Goal: Task Accomplishment & Management: Use online tool/utility

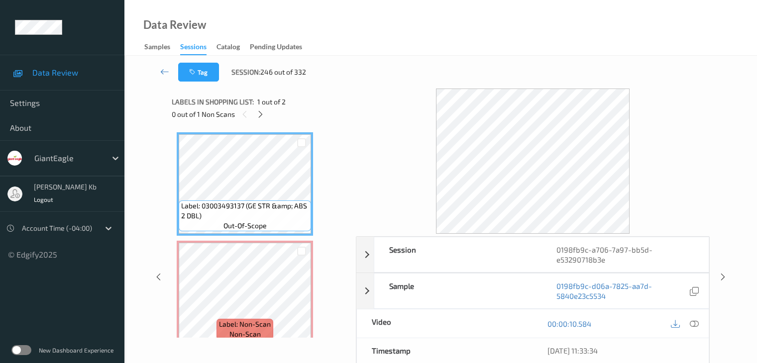
scroll to position [22, 0]
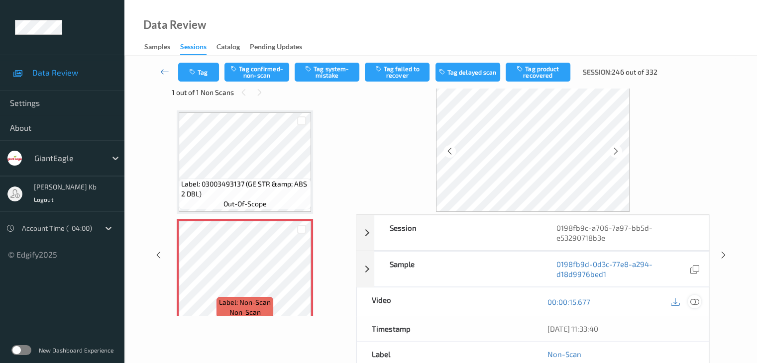
click at [696, 299] on icon at bounding box center [694, 302] width 9 height 9
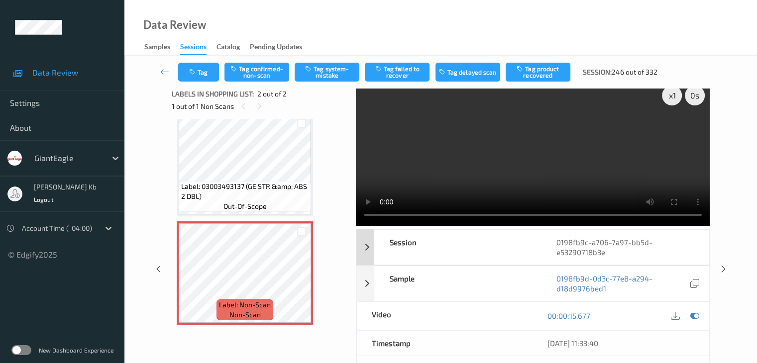
scroll to position [0, 0]
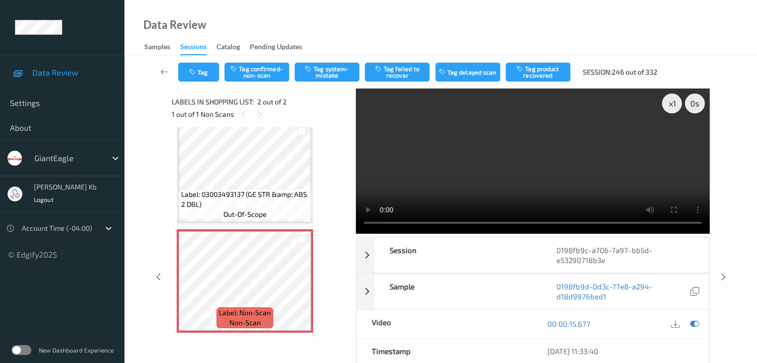
drag, startPoint x: 239, startPoint y: 1, endPoint x: 525, endPoint y: 19, distance: 286.7
click at [531, 19] on div "Data Review Samples Sessions Catalog Pending Updates" at bounding box center [440, 28] width 632 height 56
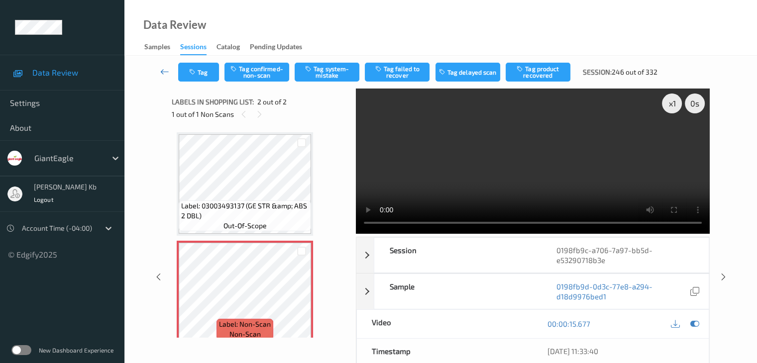
click at [167, 71] on icon at bounding box center [164, 72] width 9 height 10
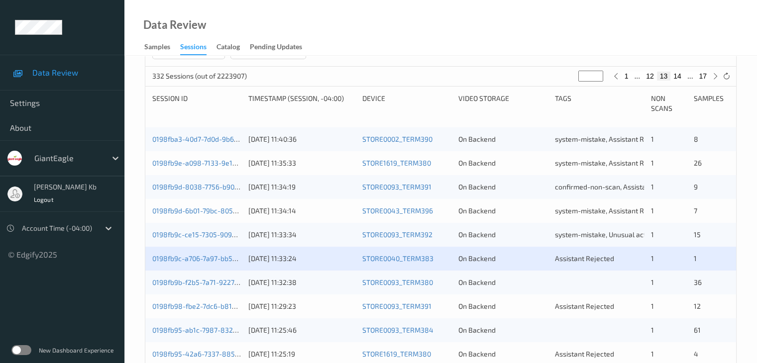
scroll to position [199, 0]
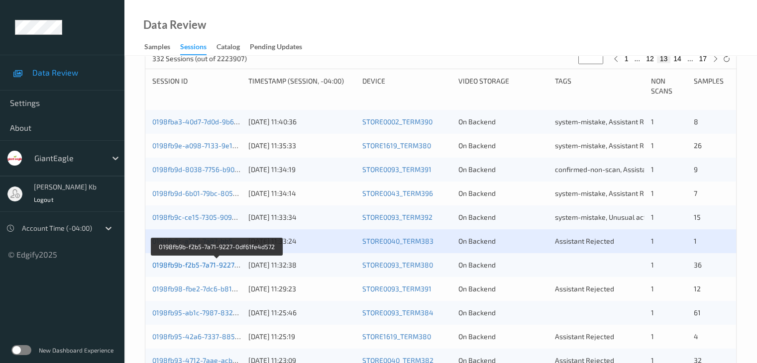
click at [209, 265] on link "0198fb9b-f2b5-7a71-9227-0df61fe4d572" at bounding box center [216, 265] width 129 height 8
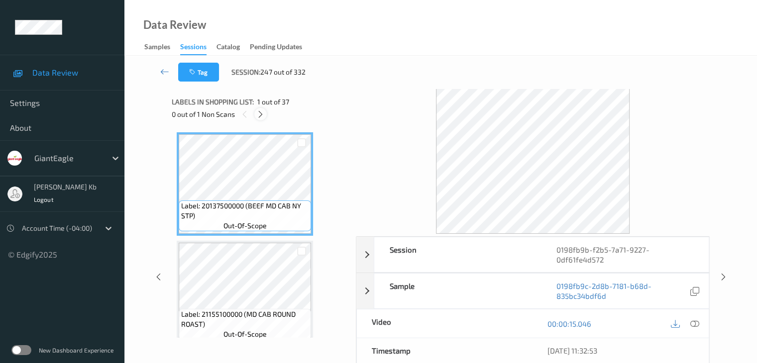
click at [263, 115] on icon at bounding box center [260, 114] width 8 height 9
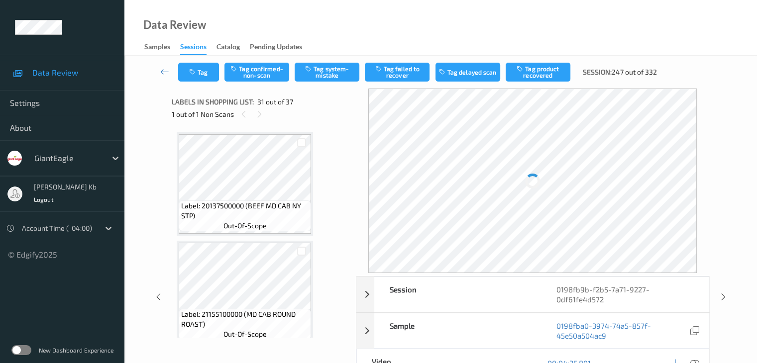
scroll to position [3151, 0]
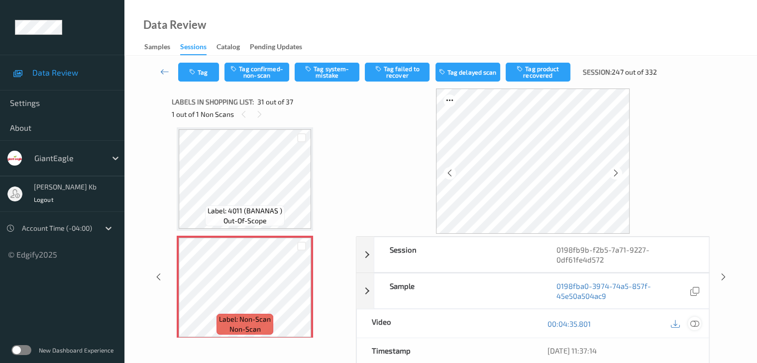
click at [695, 322] on icon at bounding box center [694, 323] width 9 height 9
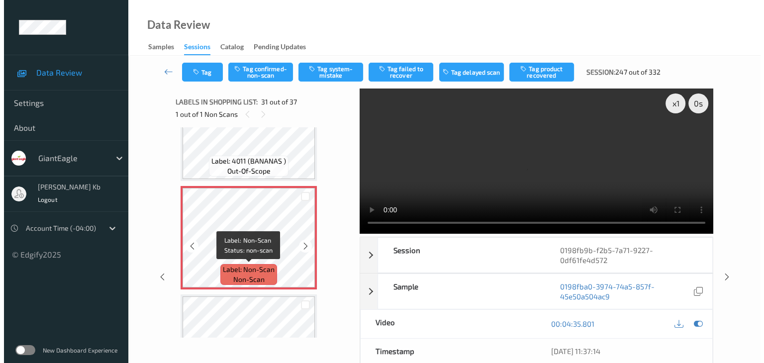
scroll to position [3250, 0]
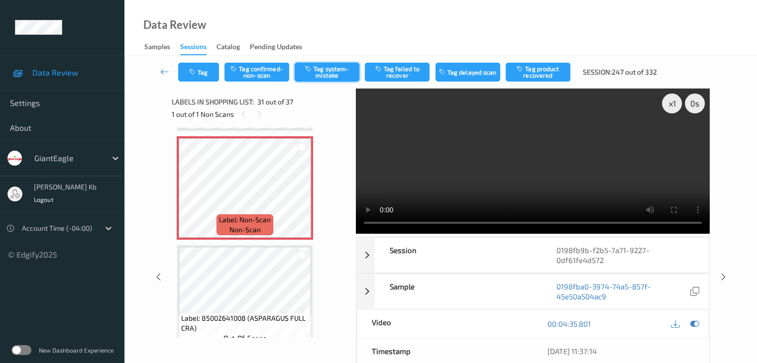
click at [341, 71] on button "Tag system-mistake" at bounding box center [327, 72] width 65 height 19
click at [208, 74] on button "Tag" at bounding box center [198, 72] width 41 height 19
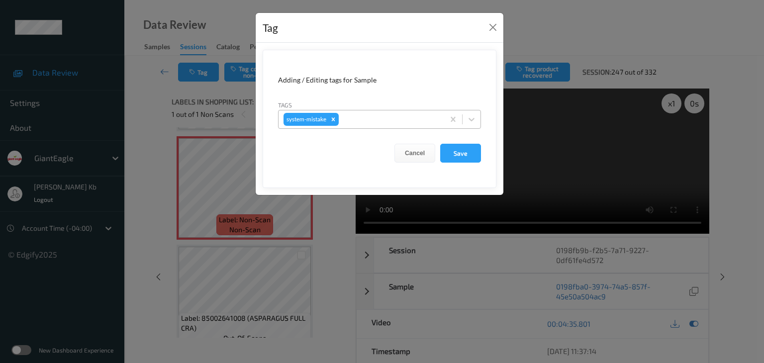
click at [370, 117] on div at bounding box center [390, 119] width 99 height 12
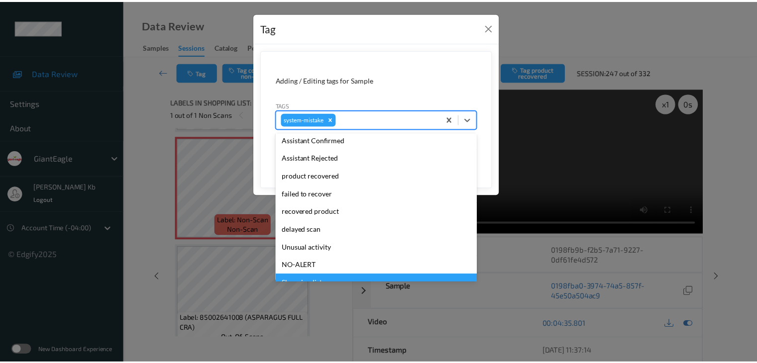
scroll to position [105, 0]
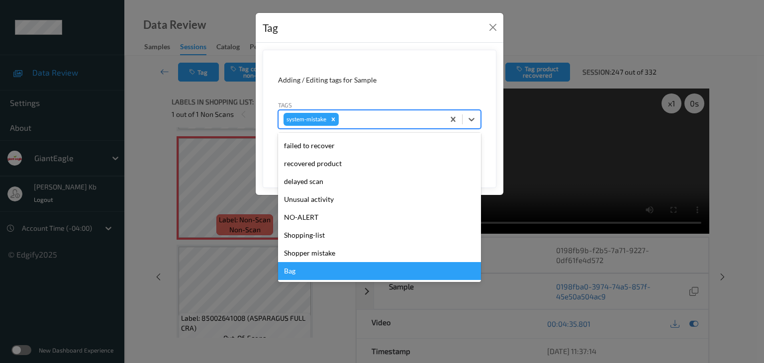
click at [306, 273] on div "Bag" at bounding box center [379, 271] width 203 height 18
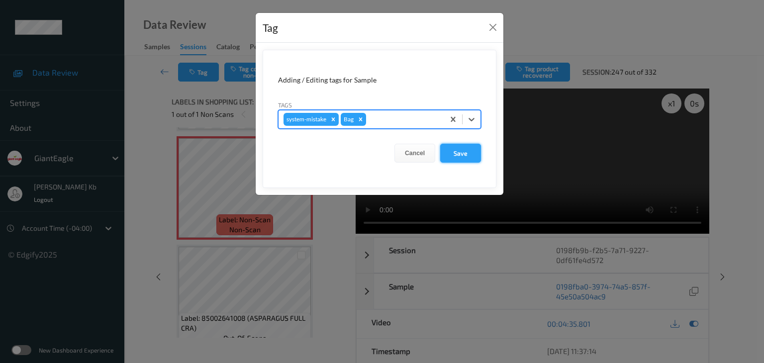
click at [460, 151] on button "Save" at bounding box center [460, 153] width 41 height 19
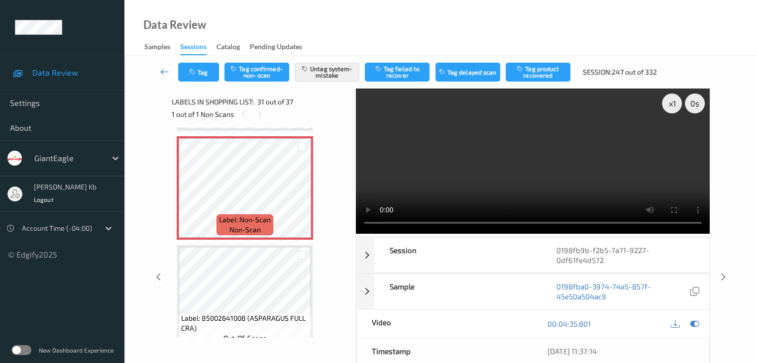
click at [161, 71] on icon at bounding box center [164, 72] width 9 height 10
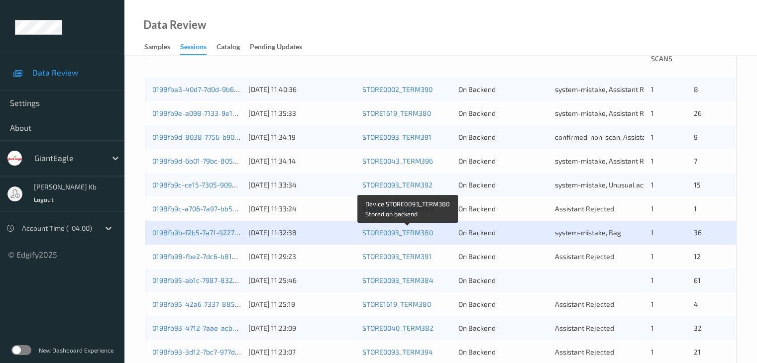
scroll to position [249, 0]
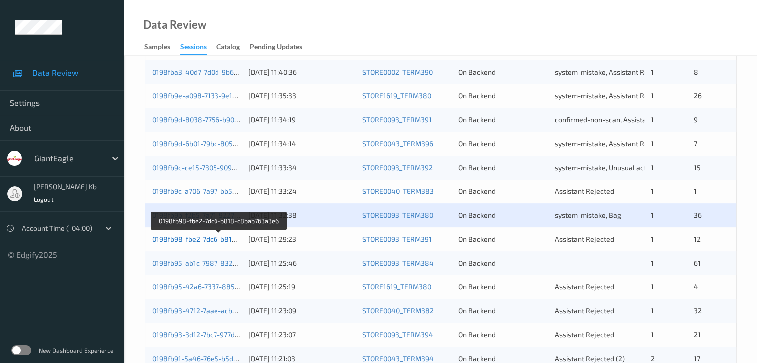
click at [205, 239] on link "0198fb98-fbe2-7dc6-b818-c8bab763a3e6" at bounding box center [219, 239] width 134 height 8
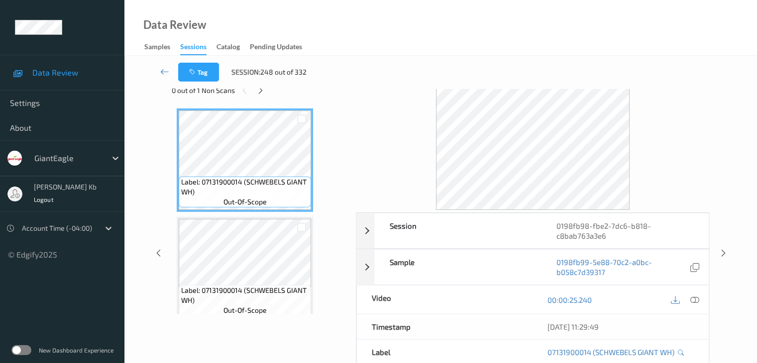
scroll to position [22, 0]
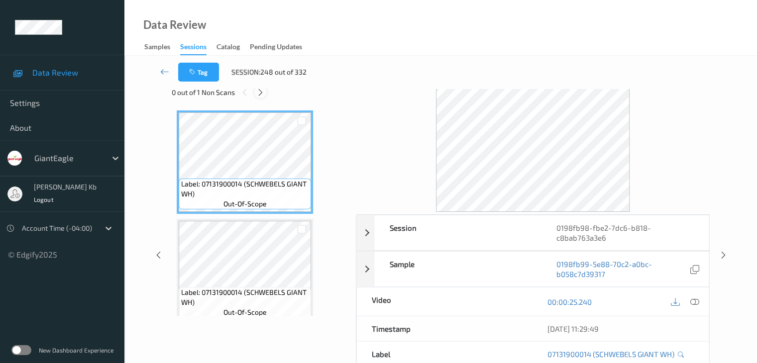
click at [262, 94] on icon at bounding box center [260, 92] width 8 height 9
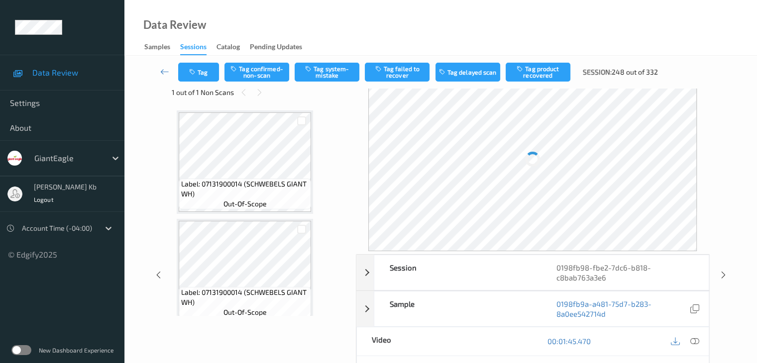
scroll to position [656, 0]
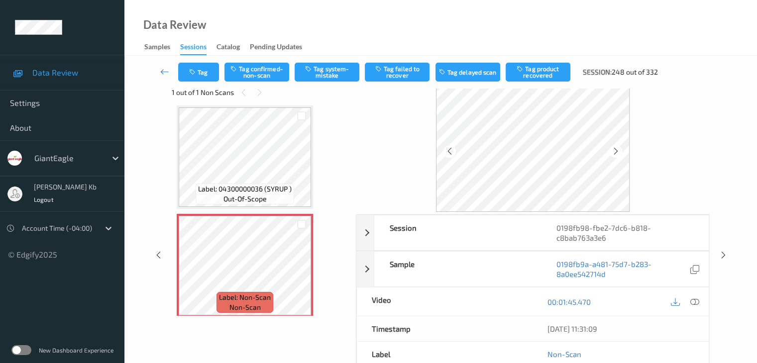
click at [694, 302] on icon at bounding box center [694, 302] width 9 height 9
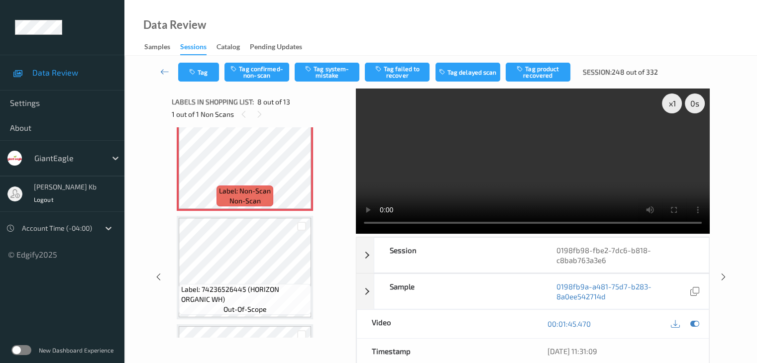
scroll to position [755, 0]
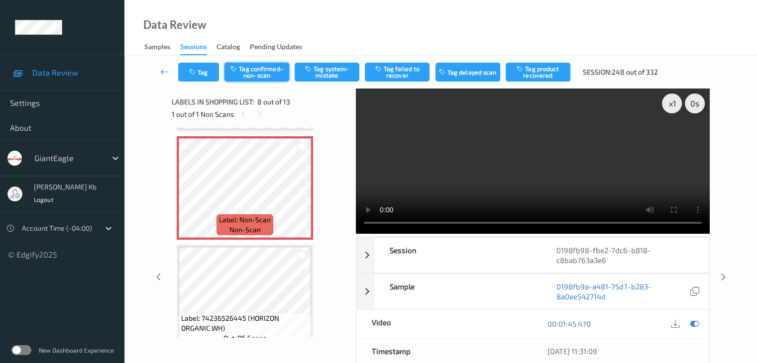
click at [266, 74] on button "Tag confirmed-non-scan" at bounding box center [256, 72] width 65 height 19
click at [530, 75] on button "Tag product recovered" at bounding box center [538, 72] width 65 height 19
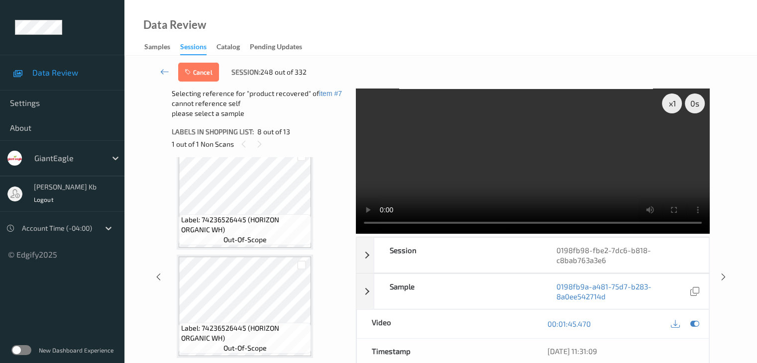
scroll to position [905, 0]
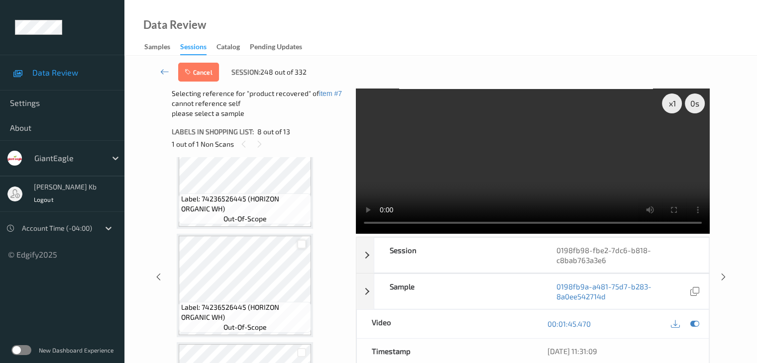
click at [304, 243] on div at bounding box center [301, 244] width 9 height 9
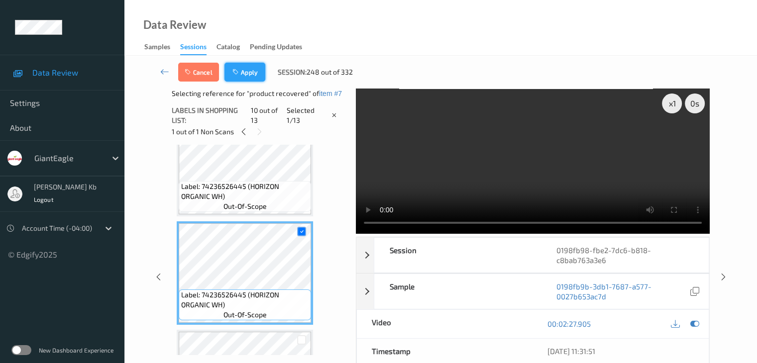
click at [243, 71] on button "Apply" at bounding box center [244, 72] width 41 height 19
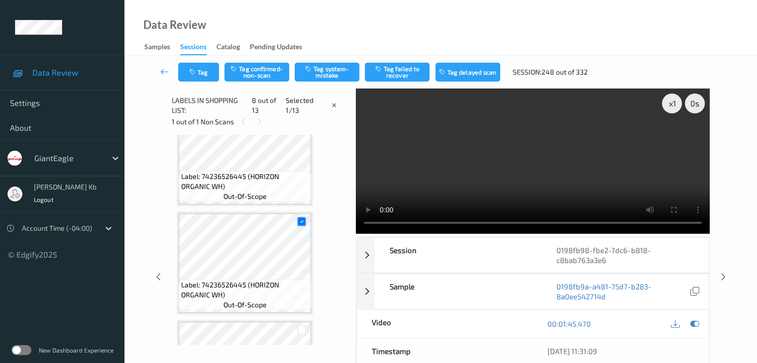
scroll to position [656, 0]
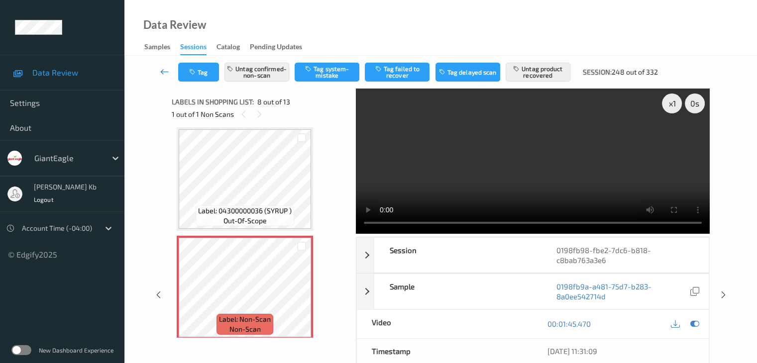
click at [164, 69] on icon at bounding box center [164, 72] width 9 height 10
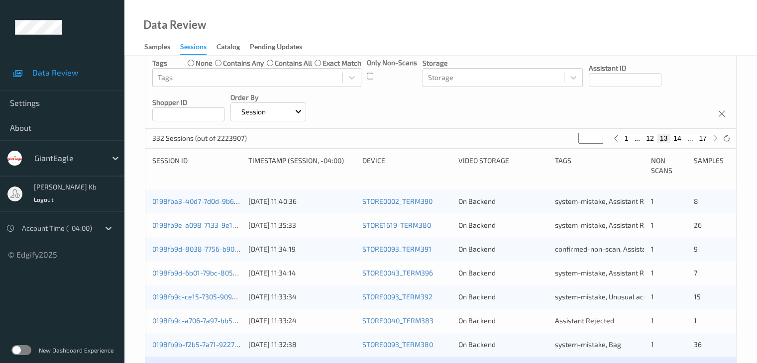
scroll to position [199, 0]
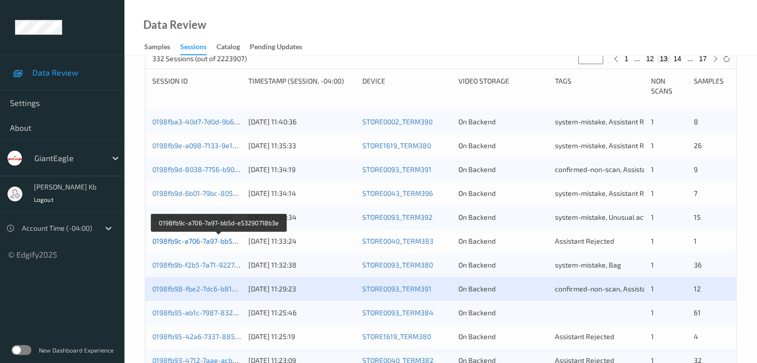
click at [208, 242] on link "0198fb9c-a706-7a97-bb5d-e53290718b3e" at bounding box center [219, 241] width 134 height 8
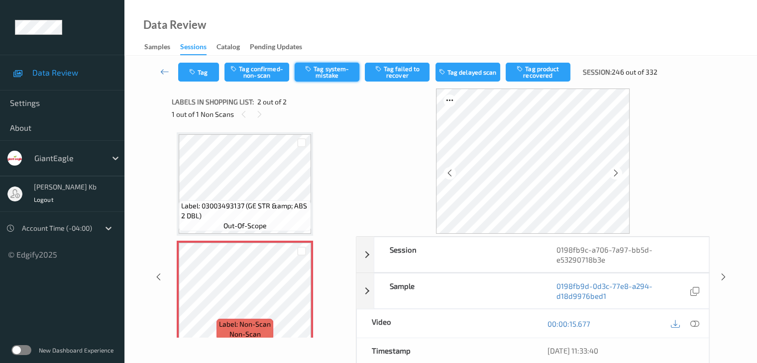
click at [336, 73] on button "Tag system-mistake" at bounding box center [327, 72] width 65 height 19
click at [166, 72] on icon at bounding box center [164, 72] width 9 height 10
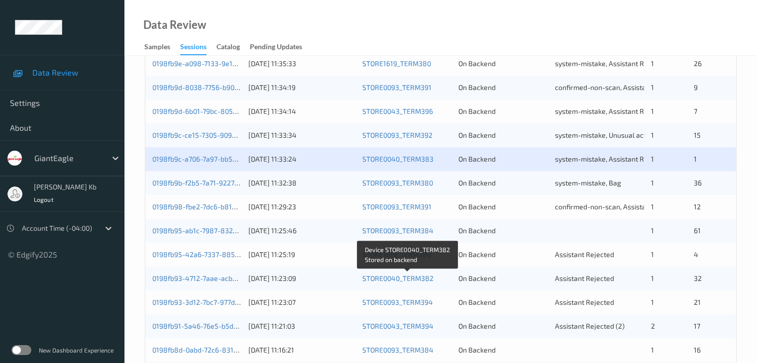
scroll to position [299, 0]
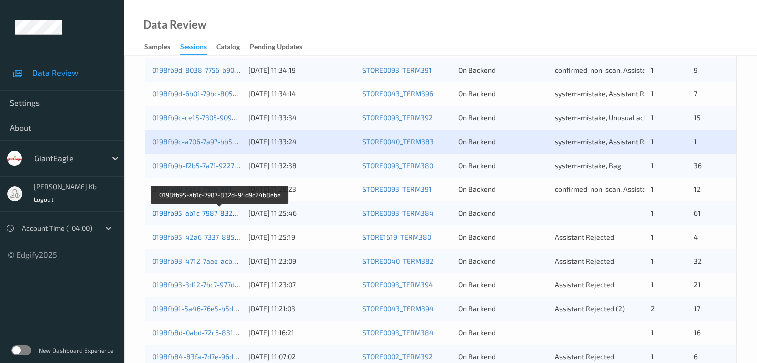
click at [185, 214] on link "0198fb95-ab1c-7987-832d-94d9c24b8ebe" at bounding box center [220, 213] width 136 height 8
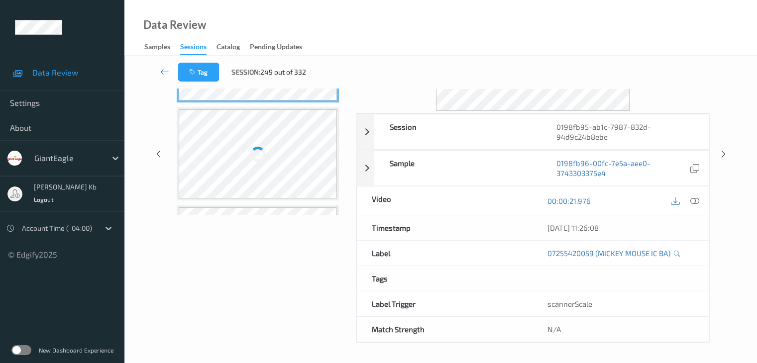
scroll to position [121, 0]
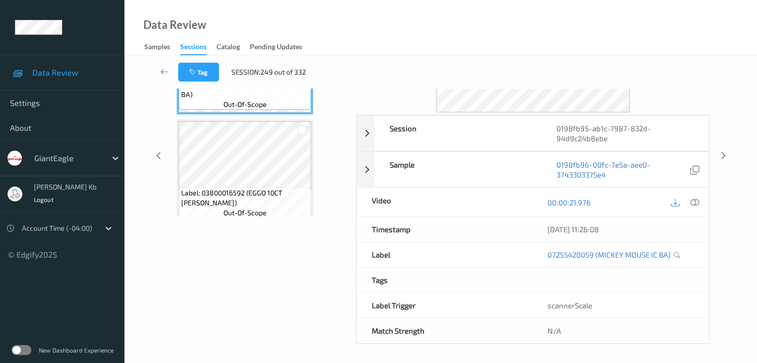
drag, startPoint x: 235, startPoint y: 0, endPoint x: 522, endPoint y: 20, distance: 288.3
click at [537, 25] on div "Data Review Samples Sessions Catalog Pending Updates" at bounding box center [440, 28] width 632 height 56
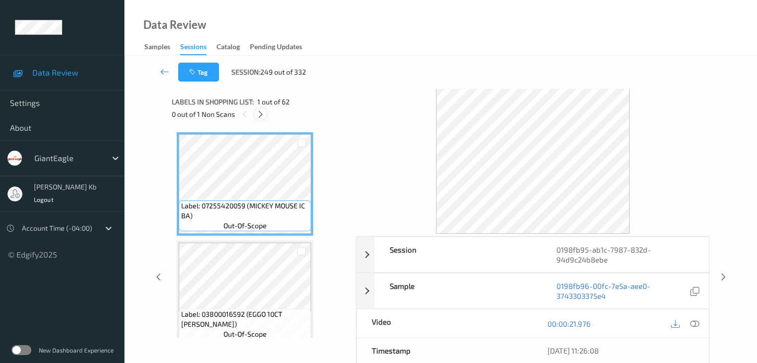
click at [259, 118] on icon at bounding box center [260, 114] width 8 height 9
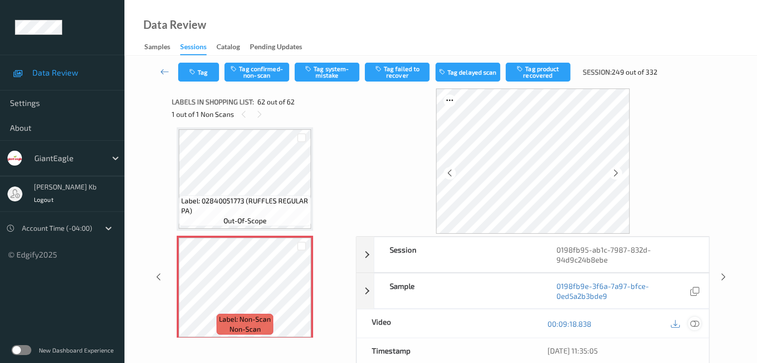
click at [696, 324] on icon at bounding box center [694, 323] width 9 height 9
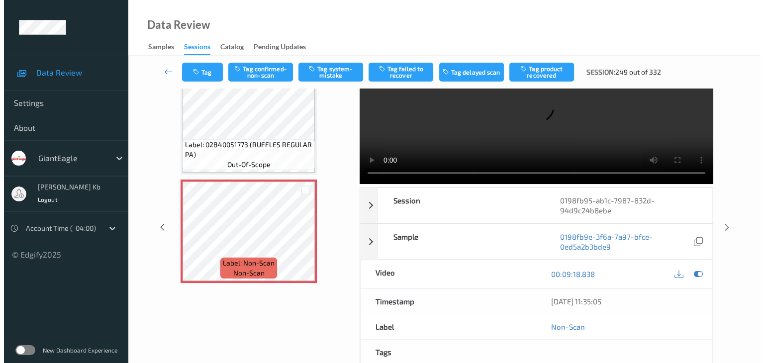
scroll to position [0, 0]
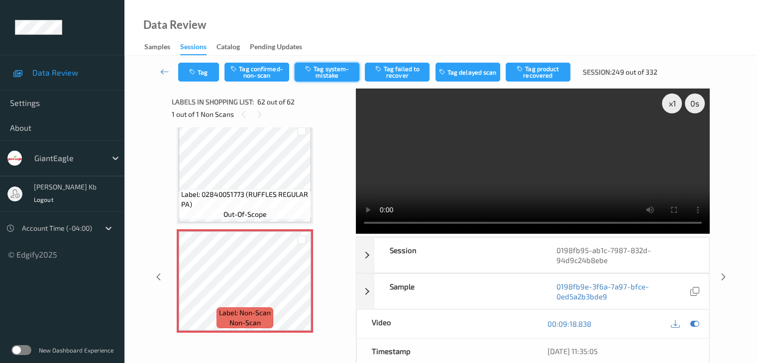
click at [332, 69] on button "Tag system-mistake" at bounding box center [327, 72] width 65 height 19
click at [205, 67] on button "Tag" at bounding box center [198, 72] width 41 height 19
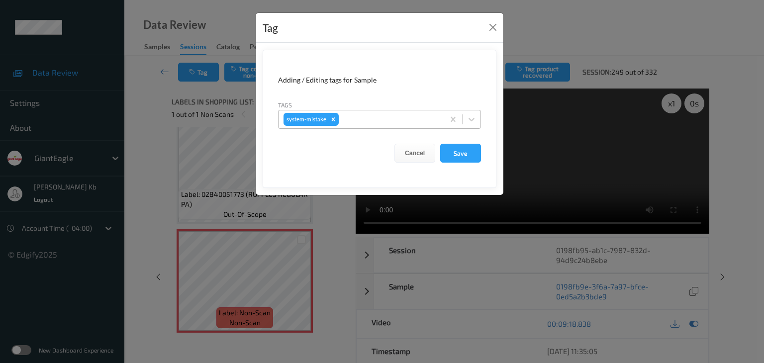
click at [371, 111] on div "system-mistake" at bounding box center [362, 119] width 166 height 17
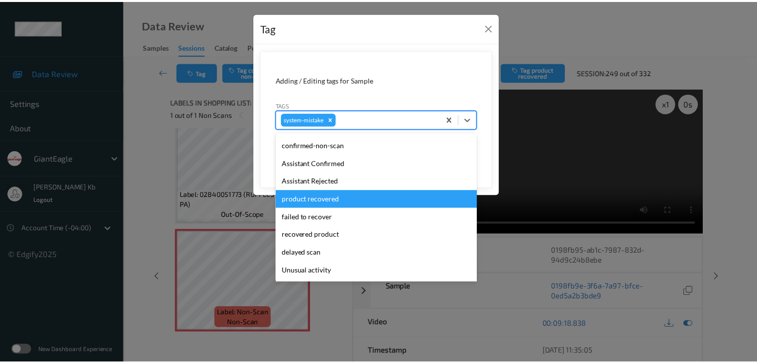
scroll to position [50, 0]
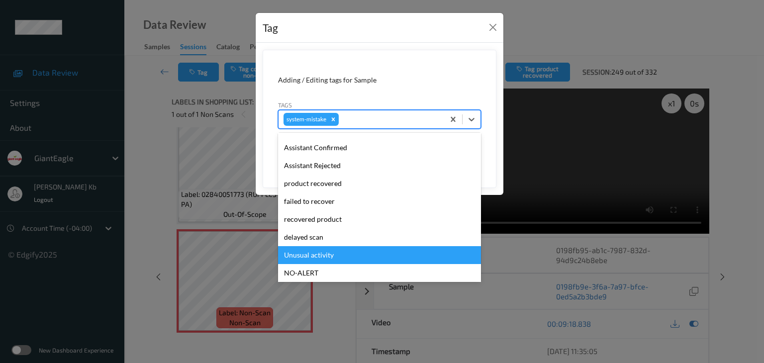
click at [327, 254] on div "Unusual activity" at bounding box center [379, 255] width 203 height 18
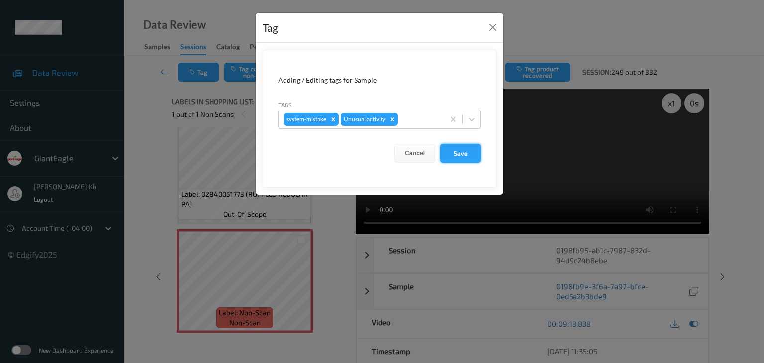
click at [469, 154] on button "Save" at bounding box center [460, 153] width 41 height 19
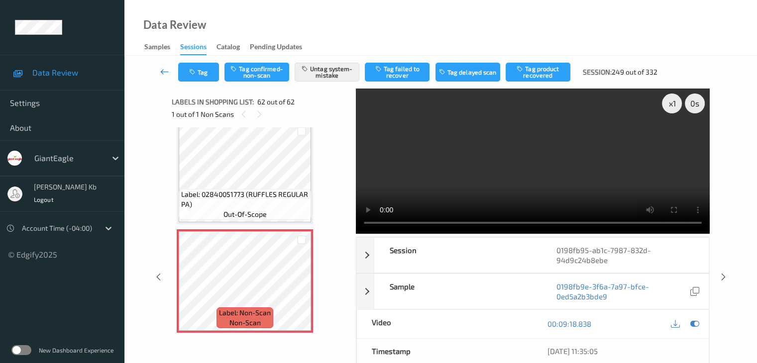
click at [165, 68] on icon at bounding box center [164, 72] width 9 height 10
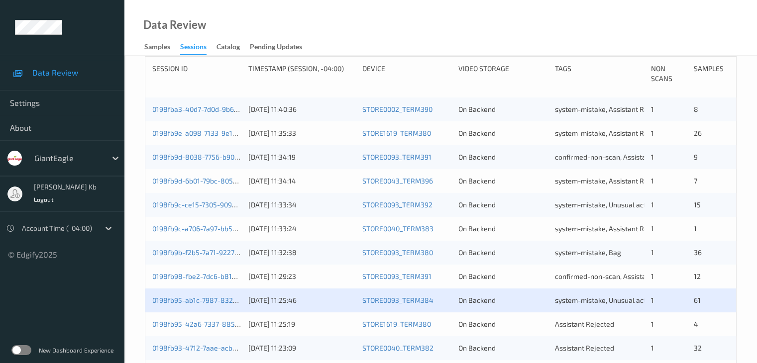
scroll to position [249, 0]
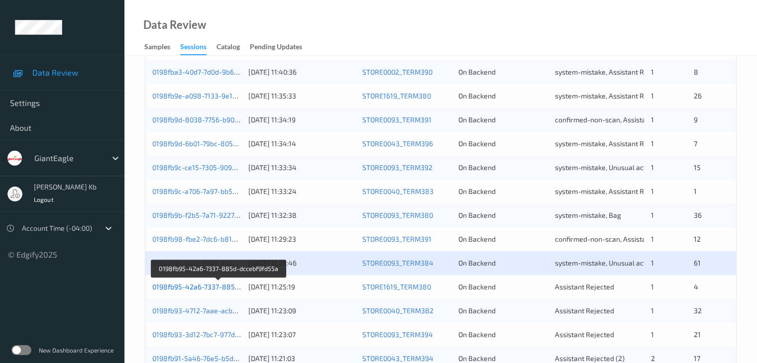
click at [195, 289] on link "0198fb95-42a6-7337-885d-dccebf9fd55a" at bounding box center [218, 287] width 133 height 8
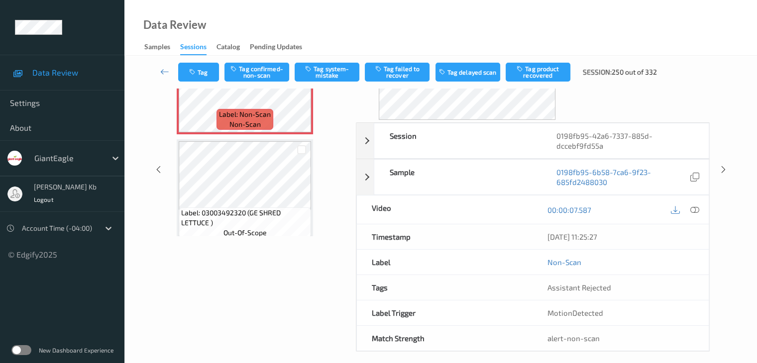
scroll to position [109, 0]
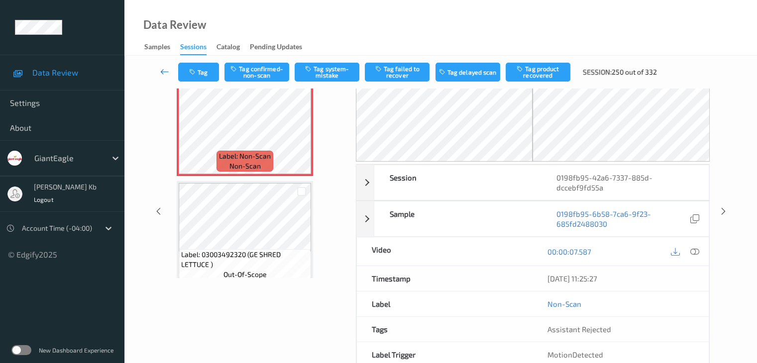
click at [165, 69] on icon at bounding box center [164, 72] width 9 height 10
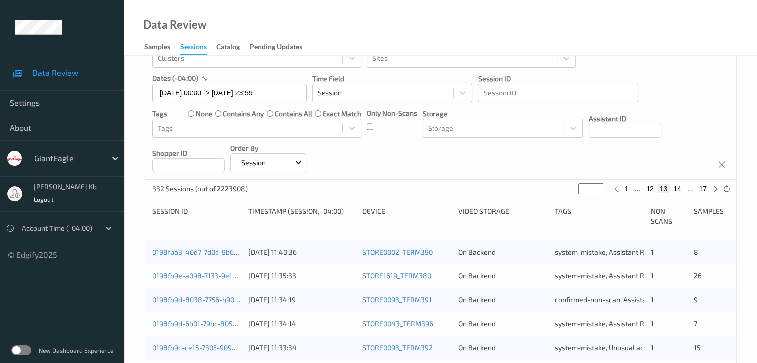
scroll to position [199, 0]
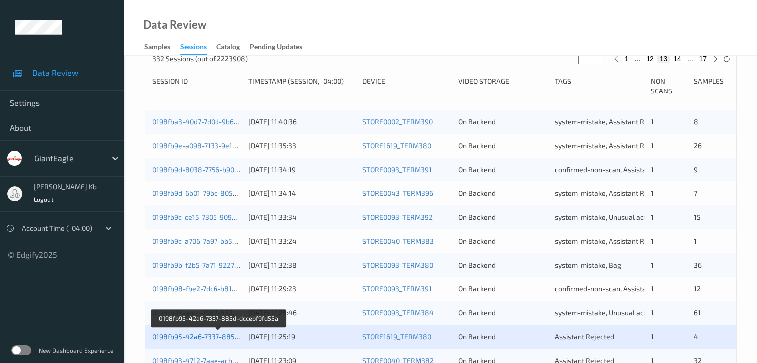
click at [208, 337] on link "0198fb95-42a6-7337-885d-dccebf9fd55a" at bounding box center [218, 336] width 133 height 8
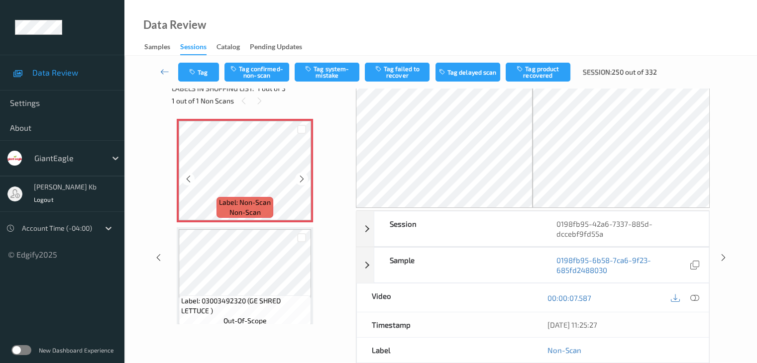
scroll to position [10, 0]
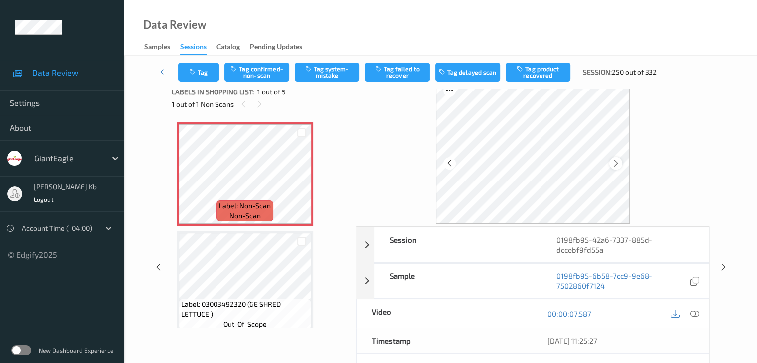
click at [613, 162] on icon at bounding box center [616, 163] width 8 height 9
click at [695, 313] on icon at bounding box center [694, 314] width 9 height 9
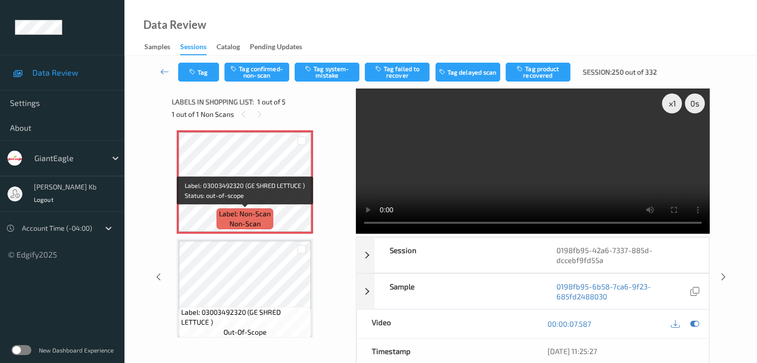
scroll to position [0, 0]
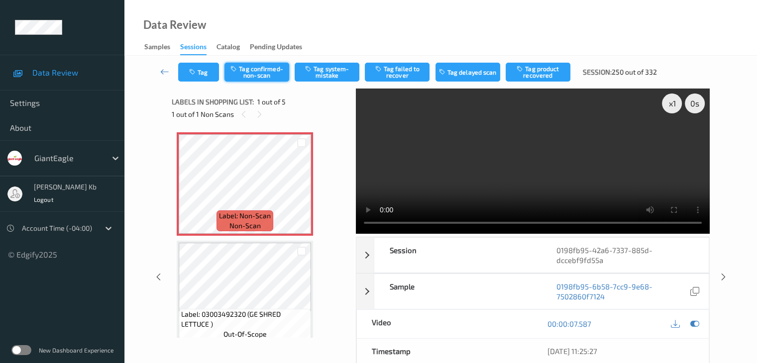
click at [272, 72] on button "Tag confirmed-non-scan" at bounding box center [256, 72] width 65 height 19
click at [541, 68] on button "Tag product recovered" at bounding box center [538, 72] width 65 height 19
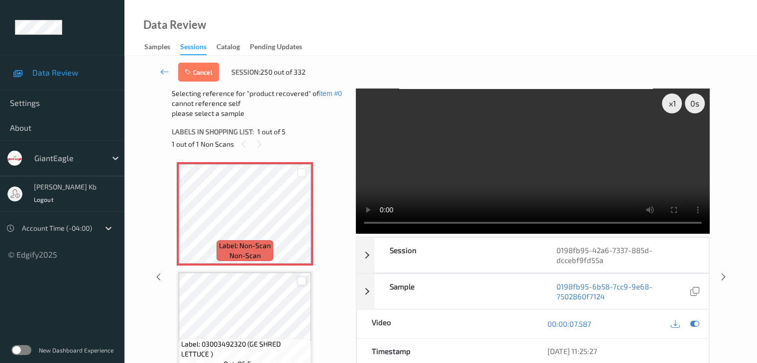
click at [304, 281] on div at bounding box center [301, 281] width 9 height 9
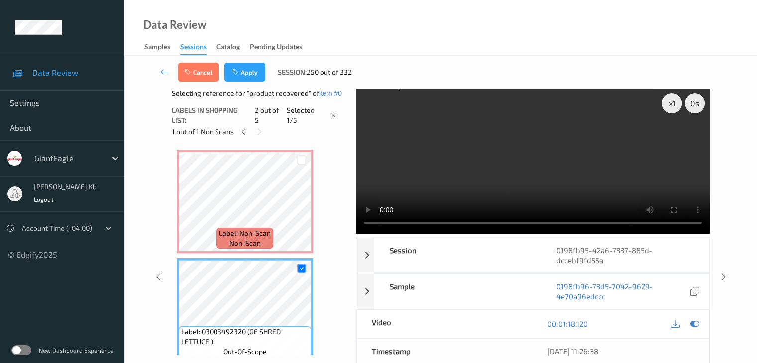
click at [253, 70] on button "Apply" at bounding box center [244, 72] width 41 height 19
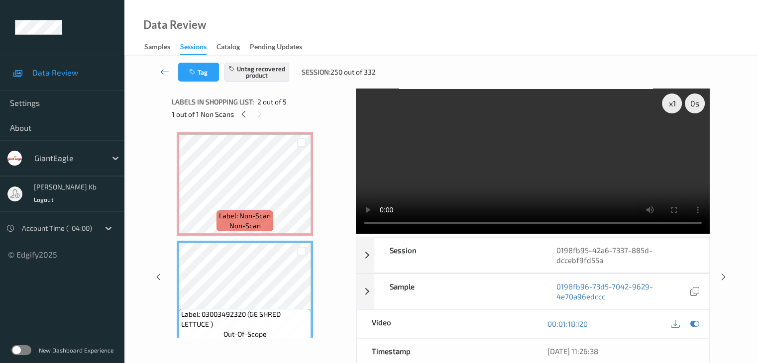
click at [165, 75] on icon at bounding box center [164, 72] width 9 height 10
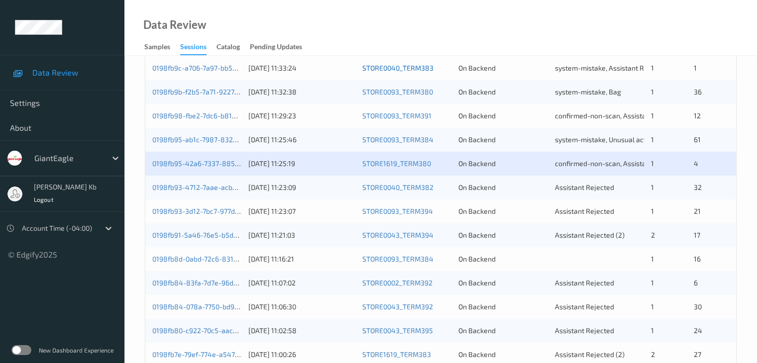
scroll to position [364, 0]
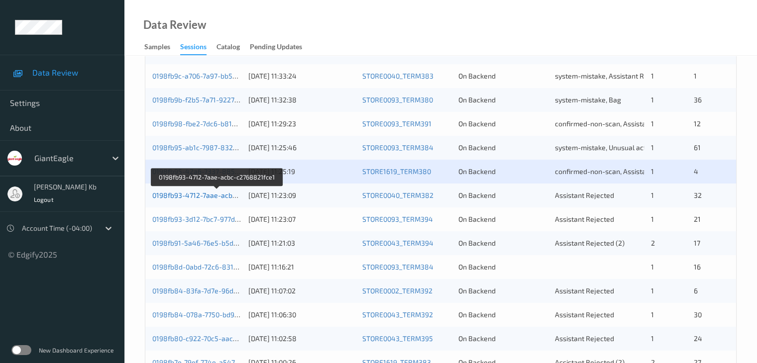
click at [213, 199] on link "0198fb93-4712-7aae-acbc-c2768821fce1" at bounding box center [217, 195] width 130 height 8
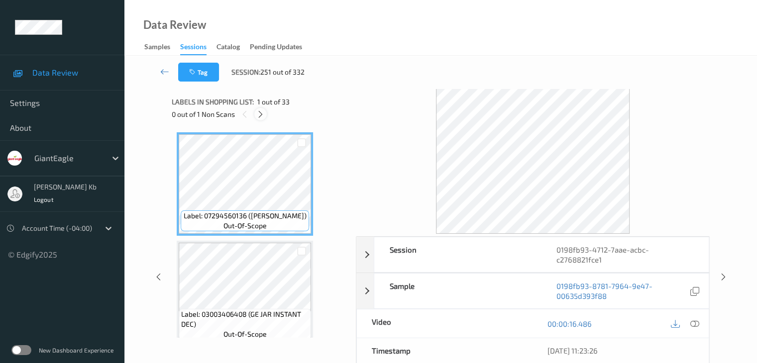
click at [263, 112] on icon at bounding box center [260, 114] width 8 height 9
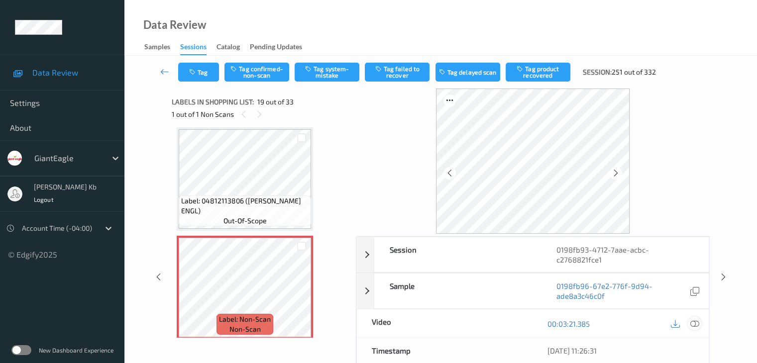
click at [696, 320] on icon at bounding box center [694, 323] width 9 height 9
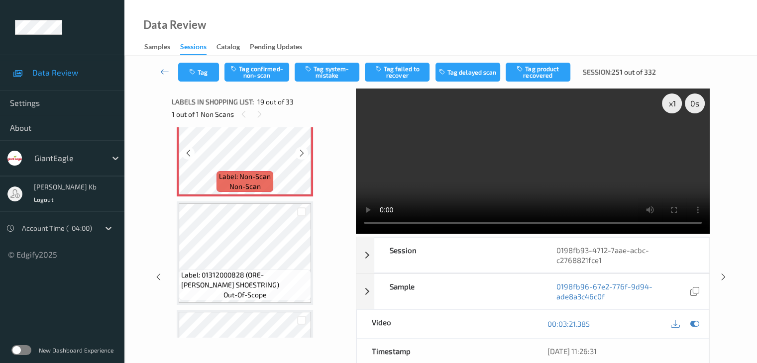
scroll to position [1998, 0]
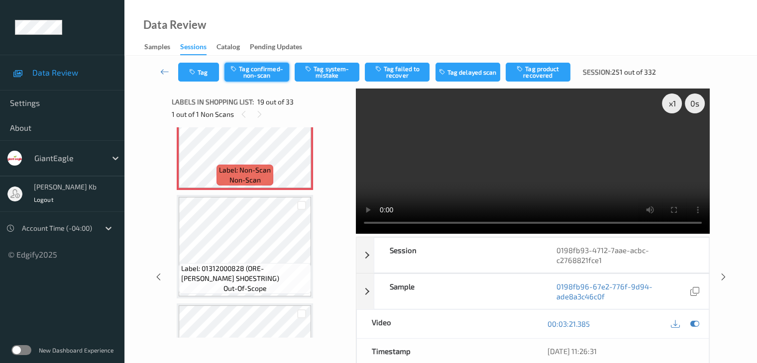
click at [274, 74] on button "Tag confirmed-non-scan" at bounding box center [256, 72] width 65 height 19
click at [533, 72] on button "Tag product recovered" at bounding box center [538, 72] width 65 height 19
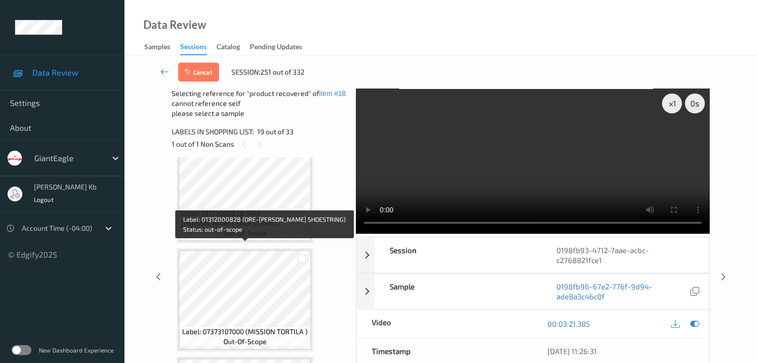
scroll to position [2098, 0]
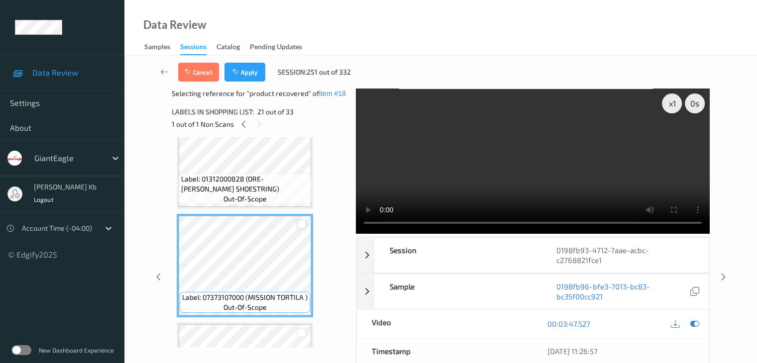
click at [303, 223] on div at bounding box center [301, 224] width 9 height 9
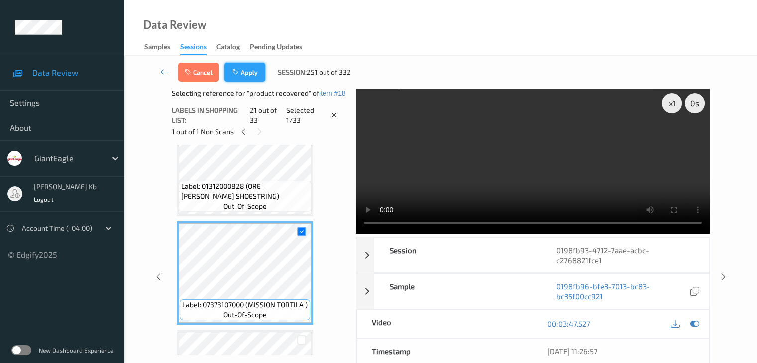
click at [253, 70] on button "Apply" at bounding box center [244, 72] width 41 height 19
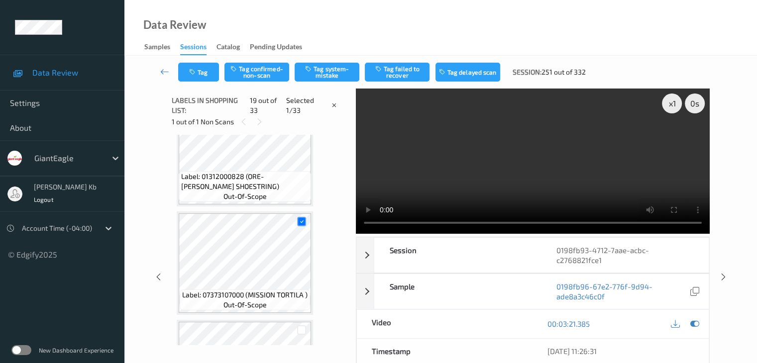
scroll to position [1849, 0]
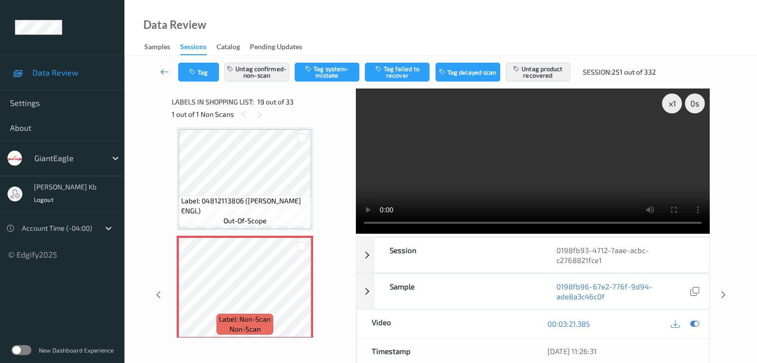
click at [165, 69] on icon at bounding box center [164, 72] width 9 height 10
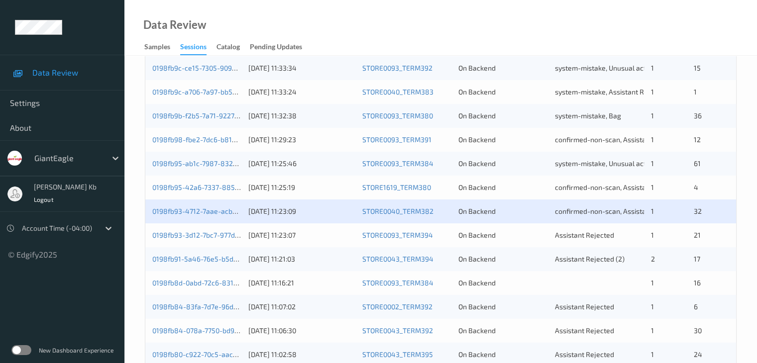
scroll to position [398, 0]
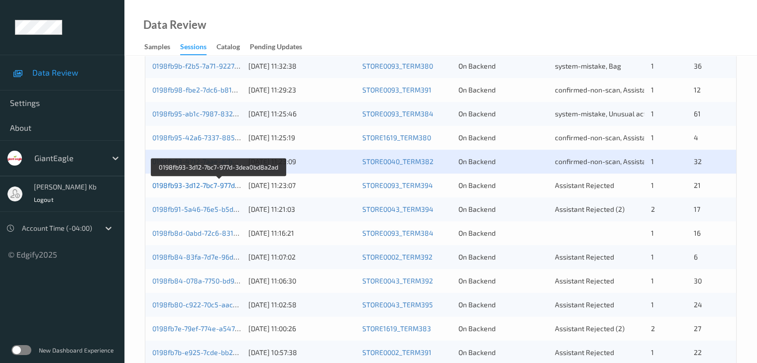
click at [203, 187] on link "0198fb93-3d12-7bc7-977d-3dea0bd8a2ad" at bounding box center [219, 185] width 134 height 8
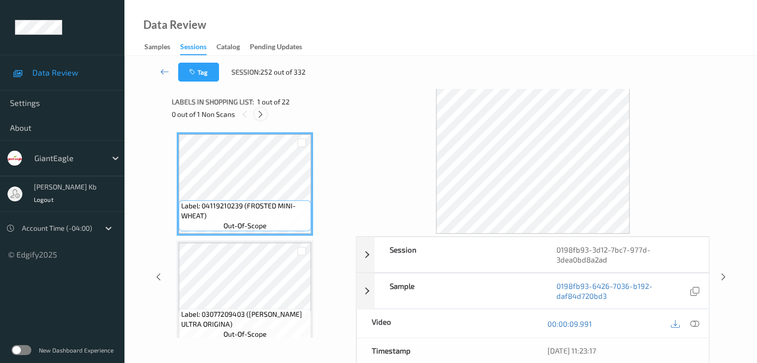
click at [262, 116] on icon at bounding box center [260, 114] width 8 height 9
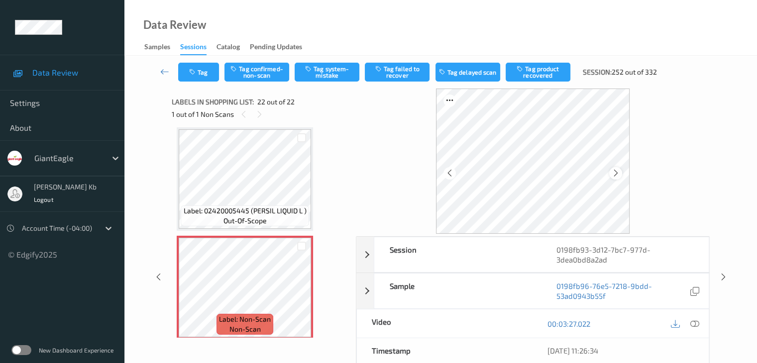
click at [615, 174] on icon at bounding box center [616, 173] width 8 height 9
click at [695, 323] on icon at bounding box center [694, 323] width 9 height 9
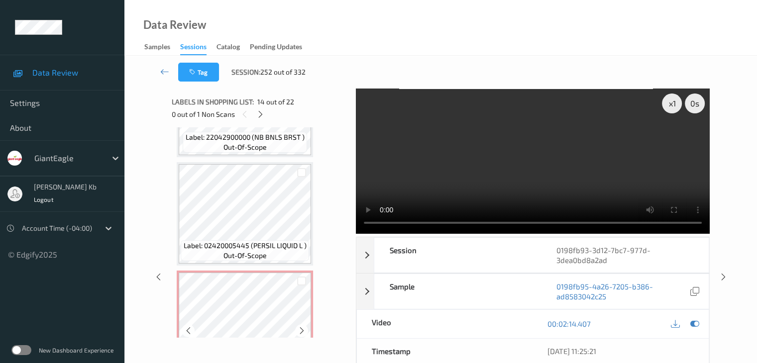
scroll to position [2181, 0]
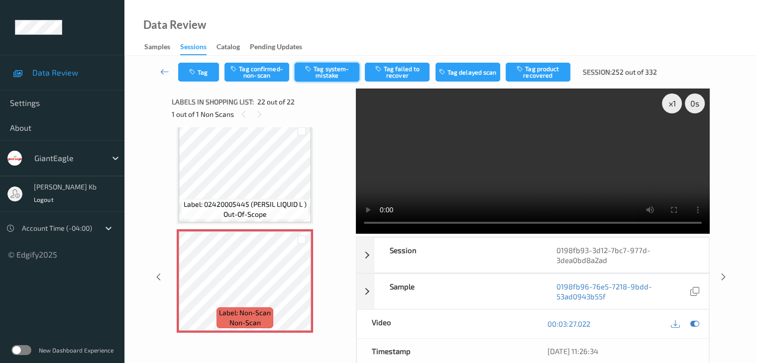
click at [338, 68] on button "Tag system-mistake" at bounding box center [327, 72] width 65 height 19
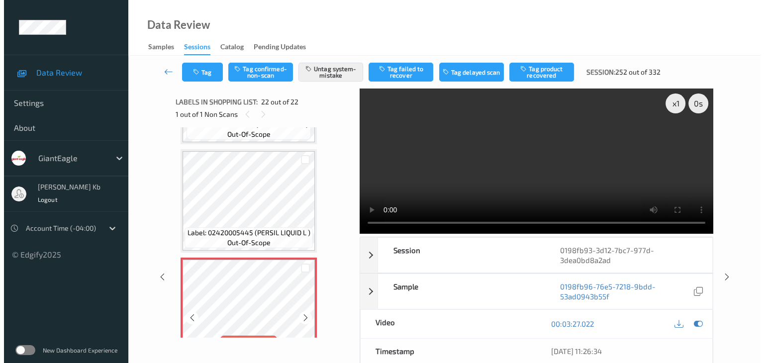
scroll to position [2131, 0]
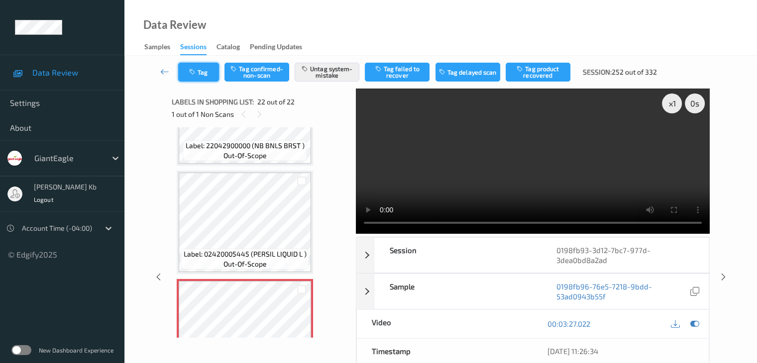
click at [209, 65] on button "Tag" at bounding box center [198, 72] width 41 height 19
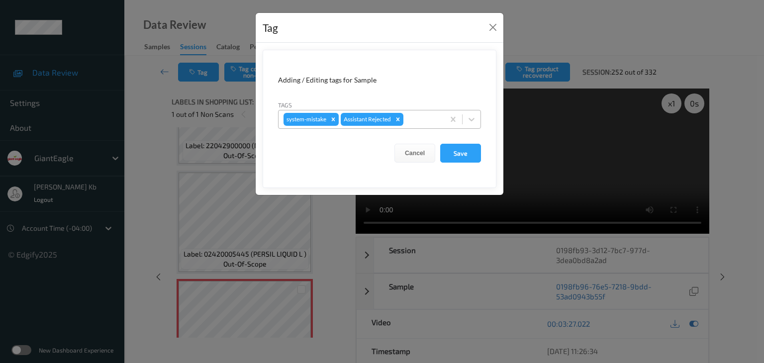
click at [420, 118] on div at bounding box center [423, 119] width 34 height 12
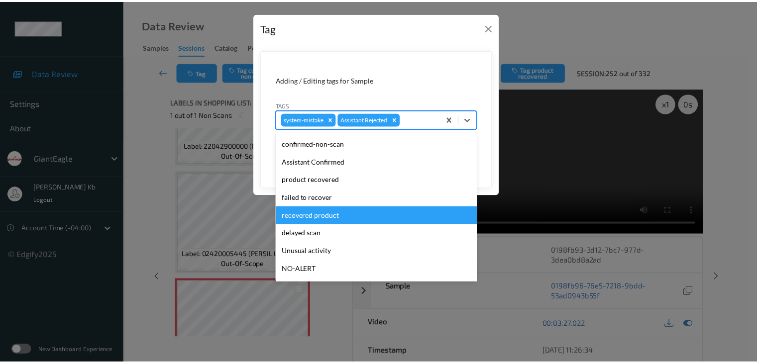
scroll to position [50, 0]
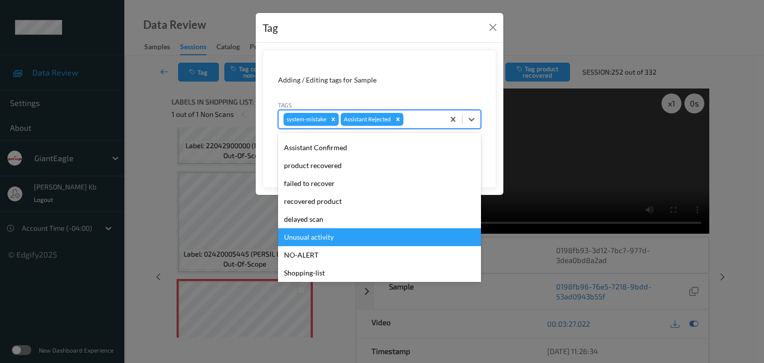
click at [322, 236] on div "Unusual activity" at bounding box center [379, 237] width 203 height 18
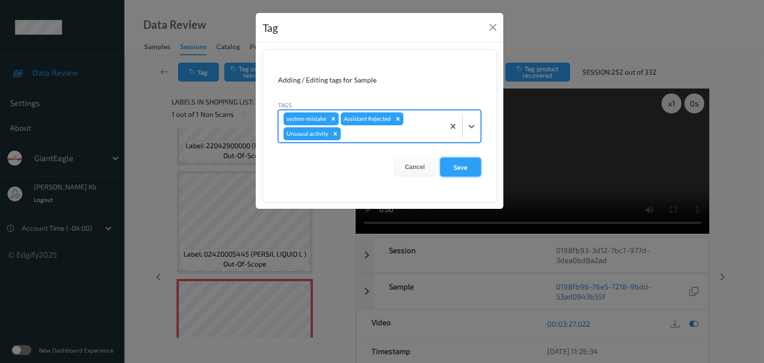
click at [458, 166] on button "Save" at bounding box center [460, 167] width 41 height 19
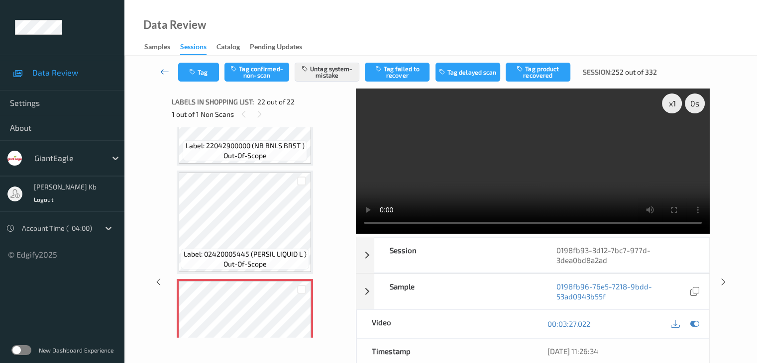
click at [162, 71] on icon at bounding box center [164, 72] width 9 height 10
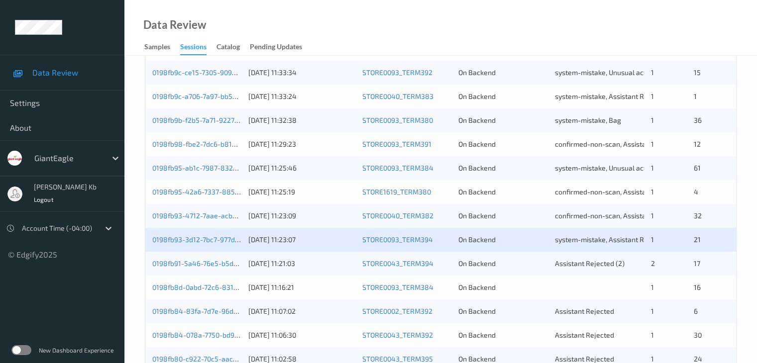
scroll to position [398, 0]
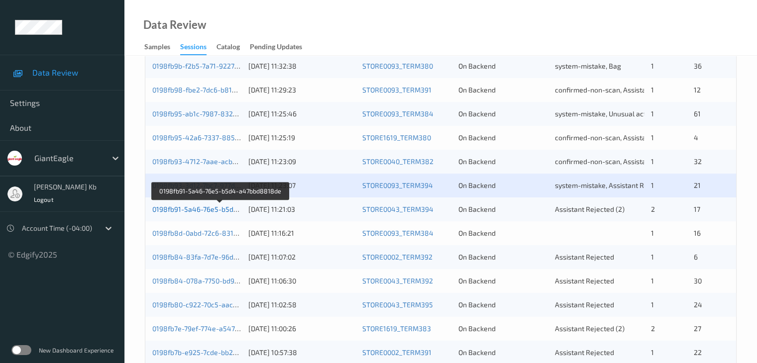
click at [196, 210] on link "0198fb91-5a46-76e5-b5d4-a47bbd8818de" at bounding box center [220, 209] width 137 height 8
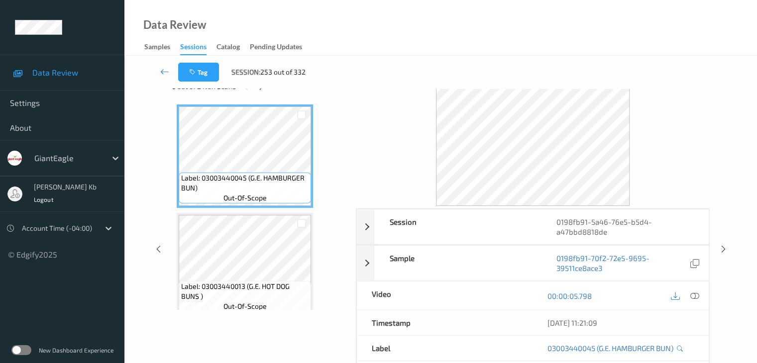
scroll to position [22, 0]
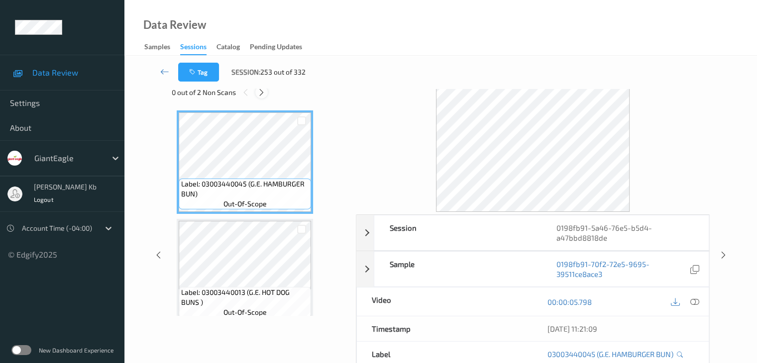
click at [262, 92] on icon at bounding box center [261, 92] width 8 height 9
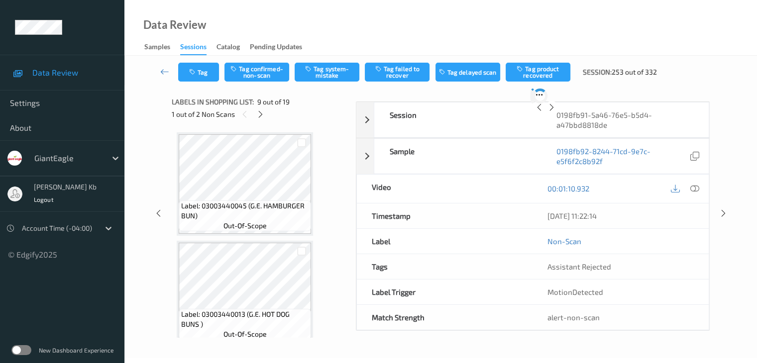
scroll to position [764, 0]
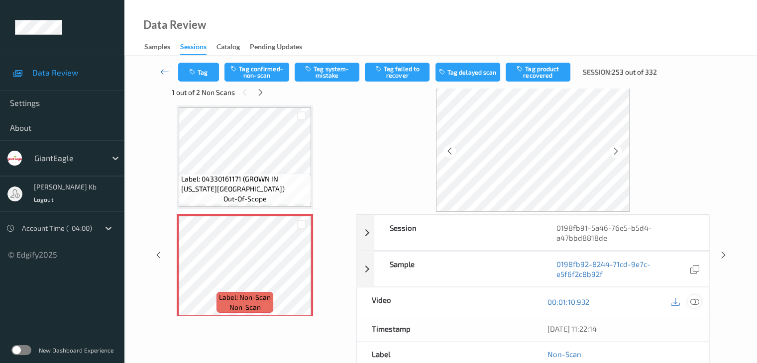
click at [697, 302] on icon at bounding box center [694, 302] width 9 height 9
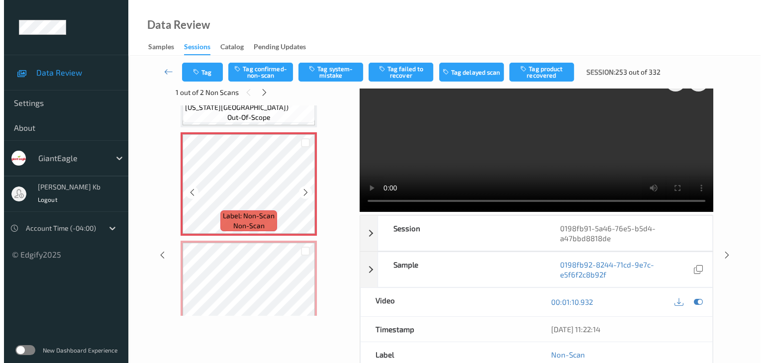
scroll to position [864, 0]
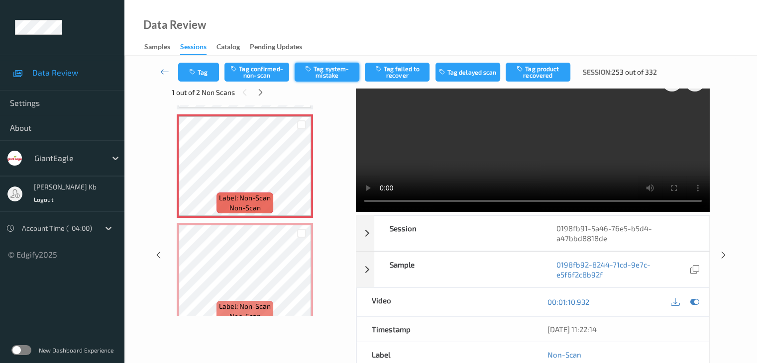
click at [338, 71] on button "Tag system-mistake" at bounding box center [327, 72] width 65 height 19
click at [212, 72] on button "Tag" at bounding box center [198, 72] width 41 height 19
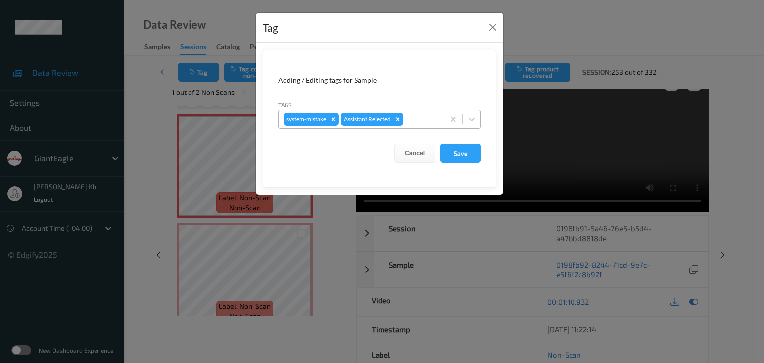
click at [426, 117] on div at bounding box center [423, 119] width 34 height 12
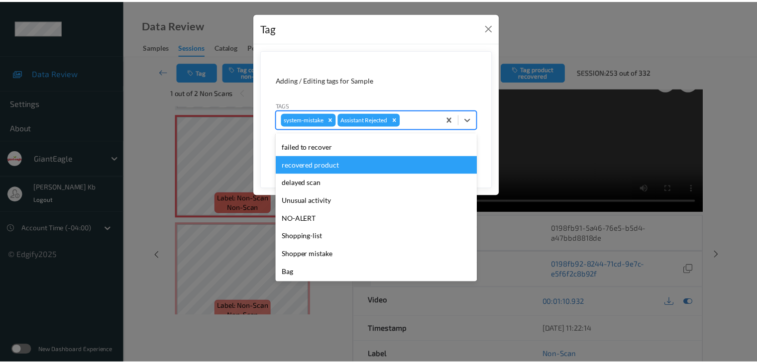
scroll to position [88, 0]
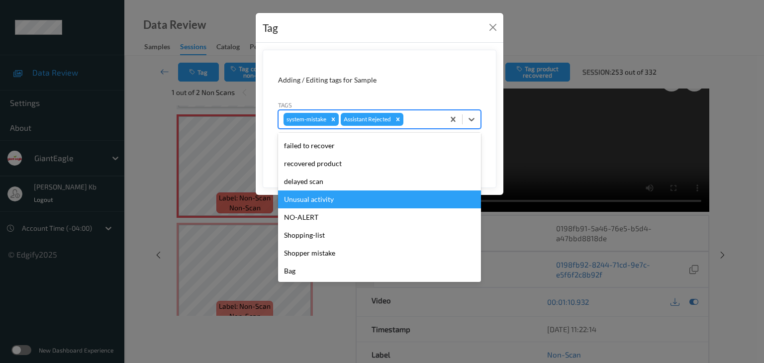
click at [329, 200] on div "Unusual activity" at bounding box center [379, 200] width 203 height 18
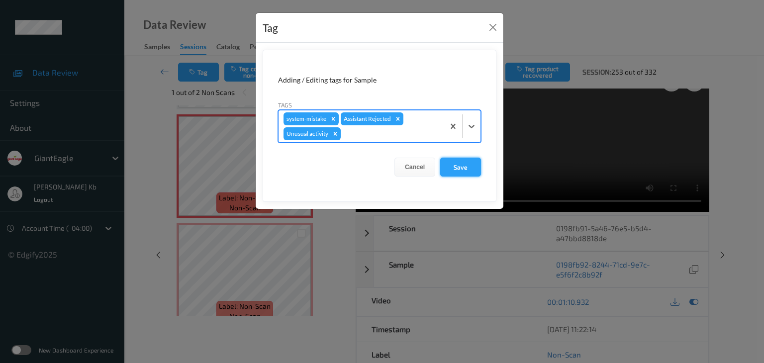
click at [462, 166] on button "Save" at bounding box center [460, 167] width 41 height 19
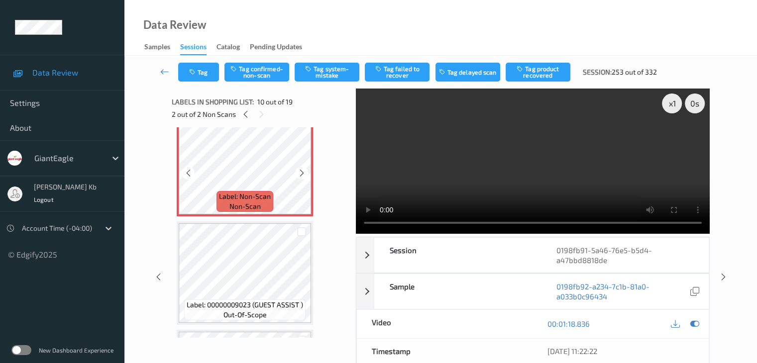
scroll to position [1013, 0]
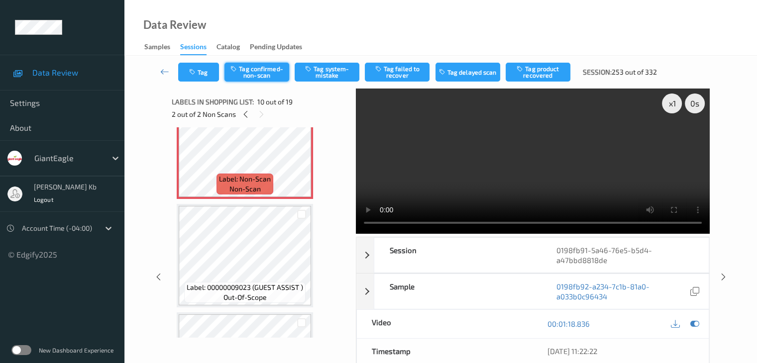
click at [274, 71] on button "Tag confirmed-non-scan" at bounding box center [256, 72] width 65 height 19
click at [536, 72] on button "Tag product recovered" at bounding box center [538, 72] width 65 height 19
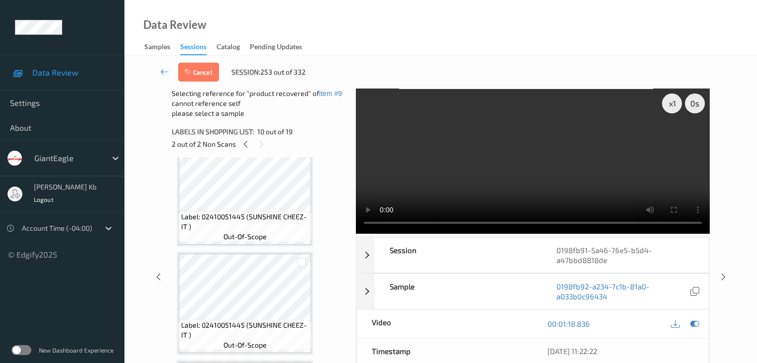
scroll to position [1162, 0]
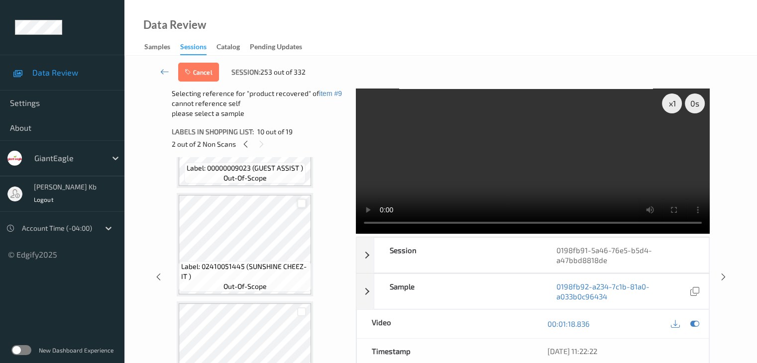
click at [305, 203] on div at bounding box center [301, 203] width 9 height 9
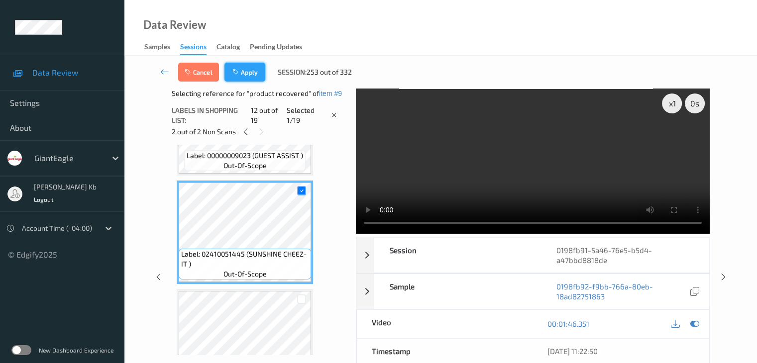
click at [249, 73] on button "Apply" at bounding box center [244, 72] width 41 height 19
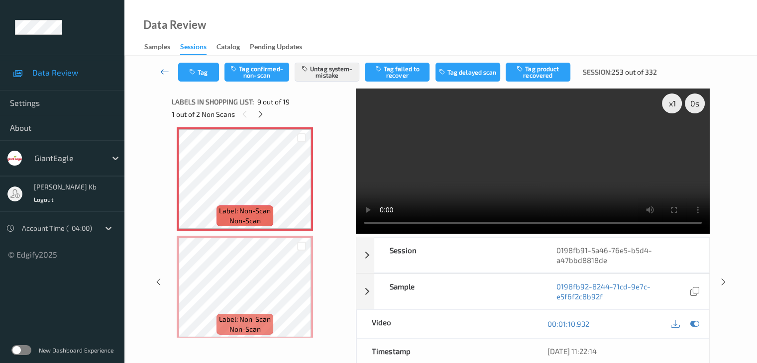
click at [163, 71] on icon at bounding box center [164, 72] width 9 height 10
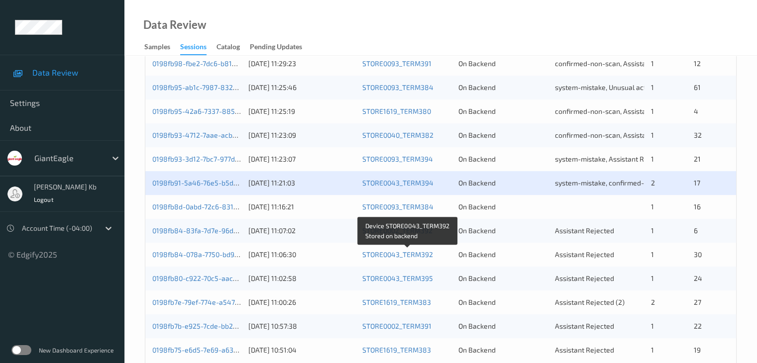
scroll to position [448, 0]
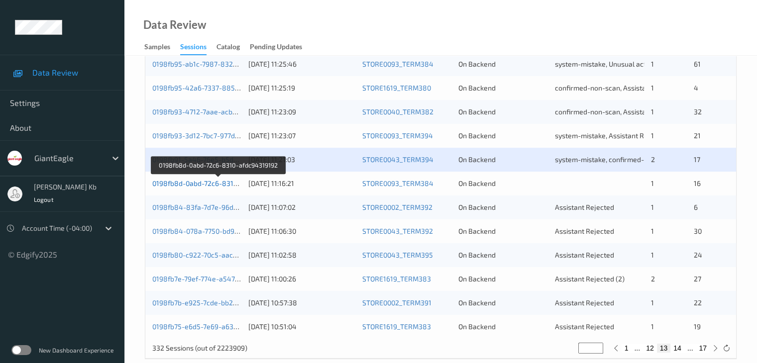
click at [199, 186] on link "0198fb8d-0abd-72c6-8310-afdc94319192" at bounding box center [218, 183] width 132 height 8
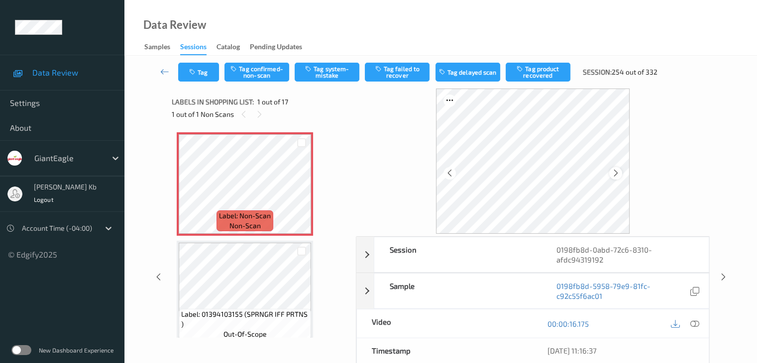
click at [619, 175] on icon at bounding box center [616, 173] width 8 height 9
click at [618, 175] on icon at bounding box center [616, 173] width 8 height 9
click at [694, 322] on icon at bounding box center [694, 323] width 9 height 9
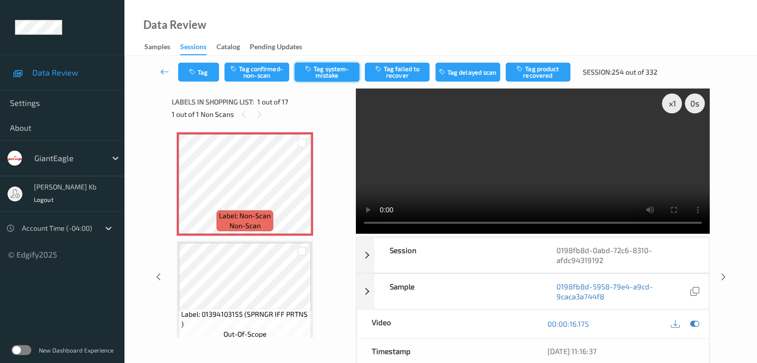
click at [334, 72] on button "Tag system-mistake" at bounding box center [327, 72] width 65 height 19
click at [207, 70] on button "Tag" at bounding box center [198, 72] width 41 height 19
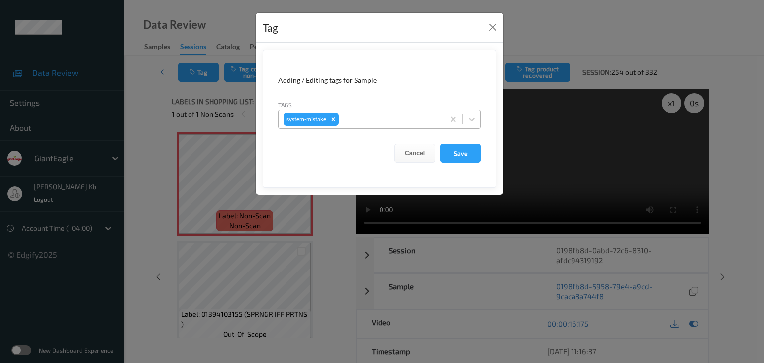
click at [384, 120] on div at bounding box center [390, 119] width 99 height 12
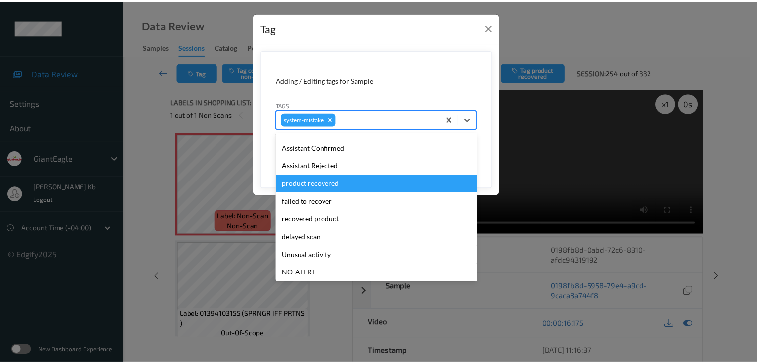
scroll to position [100, 0]
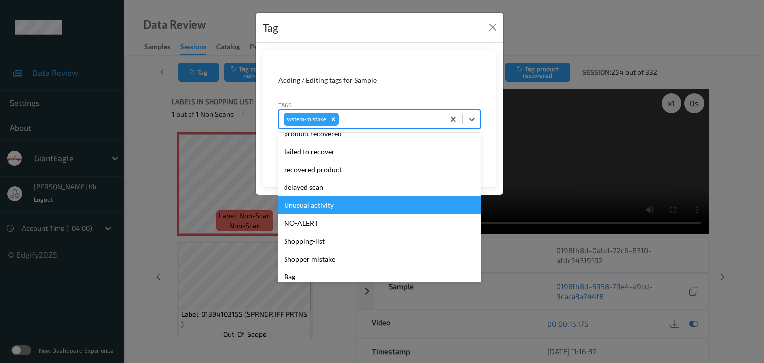
click at [321, 206] on div "Unusual activity" at bounding box center [379, 206] width 203 height 18
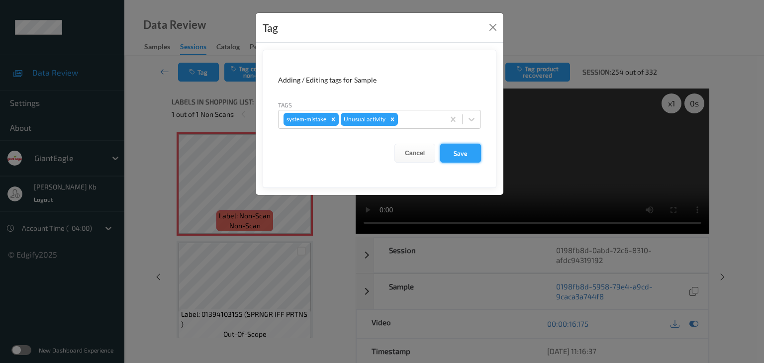
click at [470, 152] on button "Save" at bounding box center [460, 153] width 41 height 19
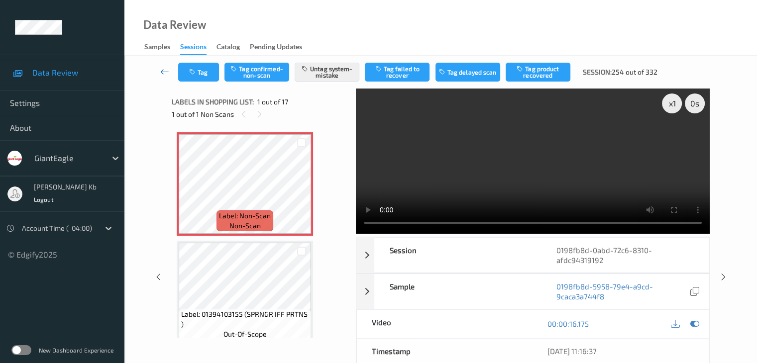
click at [168, 71] on icon at bounding box center [164, 72] width 9 height 10
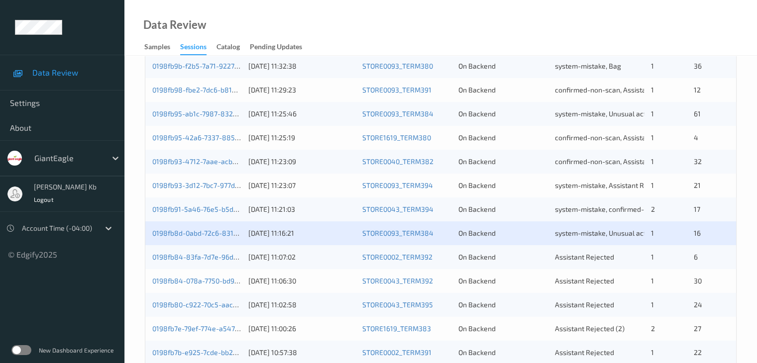
scroll to position [464, 0]
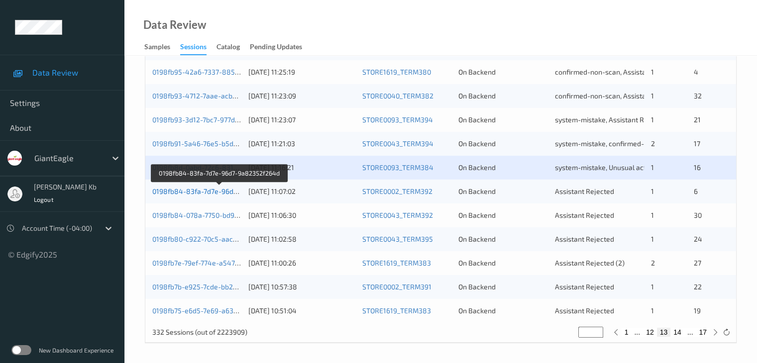
click at [200, 194] on link "0198fb84-83fa-7d7e-96d7-9a82352f264d" at bounding box center [219, 191] width 135 height 8
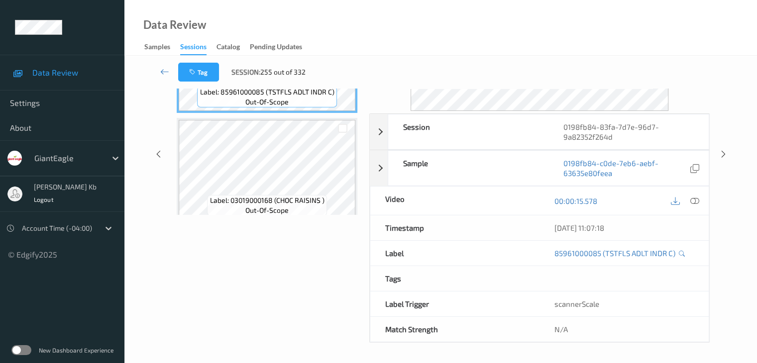
scroll to position [121, 0]
drag, startPoint x: 198, startPoint y: 0, endPoint x: 472, endPoint y: 8, distance: 274.3
click at [518, 20] on div "Data Review Samples Sessions Catalog Pending Updates" at bounding box center [440, 28] width 632 height 56
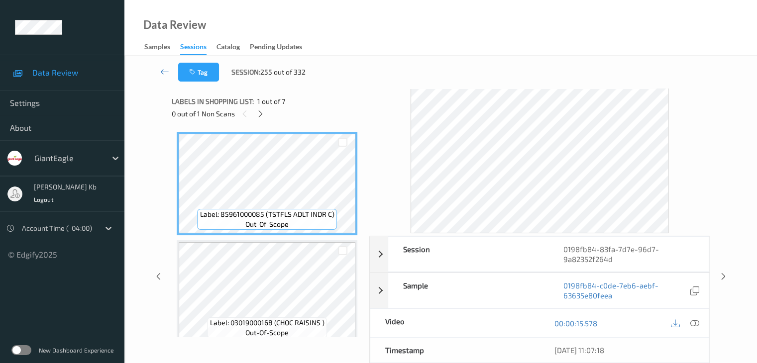
scroll to position [0, 0]
click at [263, 115] on icon at bounding box center [260, 114] width 8 height 9
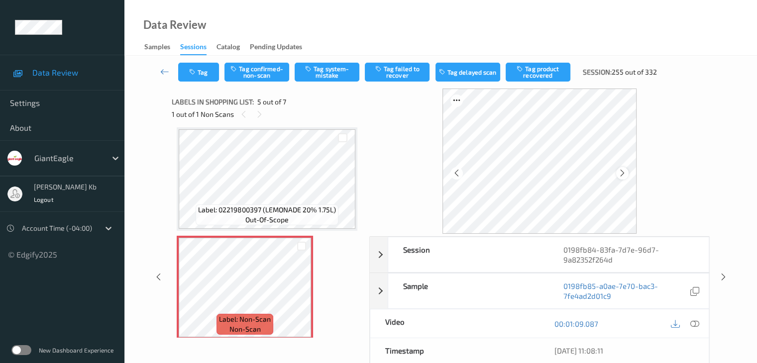
click at [626, 170] on icon at bounding box center [622, 173] width 8 height 9
click at [696, 324] on icon at bounding box center [694, 323] width 9 height 9
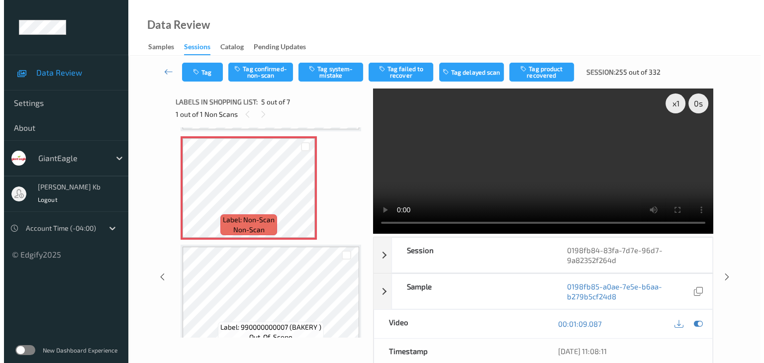
scroll to position [480, 0]
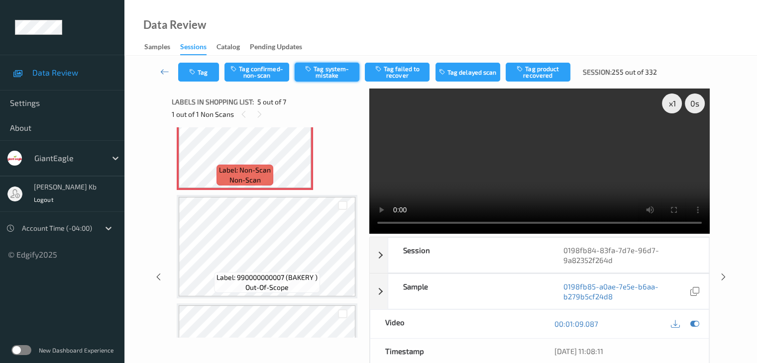
click at [349, 71] on button "Tag system-mistake" at bounding box center [327, 72] width 65 height 19
click at [212, 69] on button "Tag" at bounding box center [198, 72] width 41 height 19
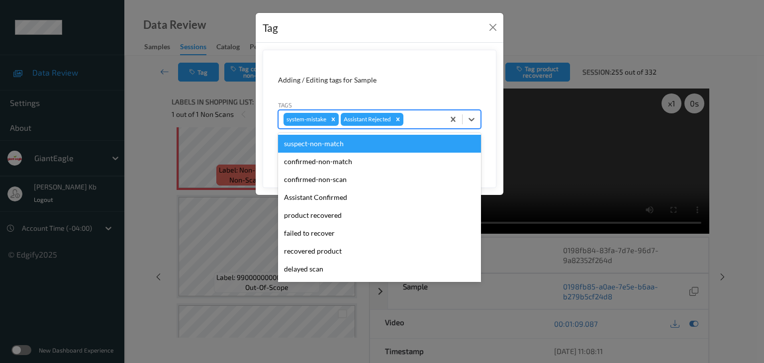
click at [430, 117] on div at bounding box center [423, 119] width 34 height 12
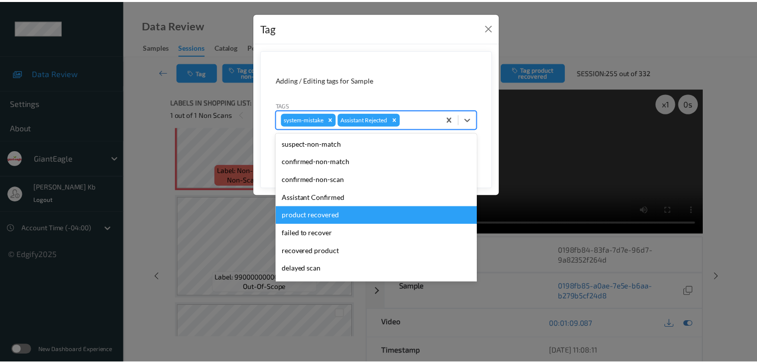
scroll to position [88, 0]
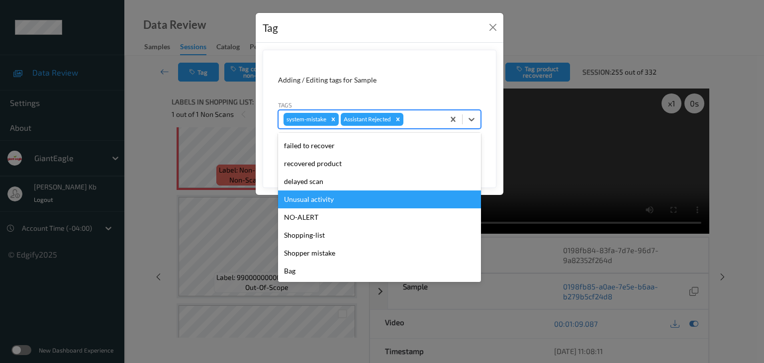
drag, startPoint x: 336, startPoint y: 199, endPoint x: 342, endPoint y: 197, distance: 6.3
click at [337, 199] on div "Unusual activity" at bounding box center [379, 200] width 203 height 18
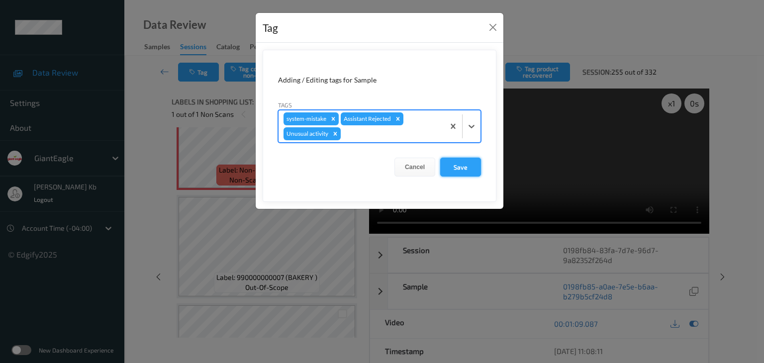
click at [457, 165] on button "Save" at bounding box center [460, 167] width 41 height 19
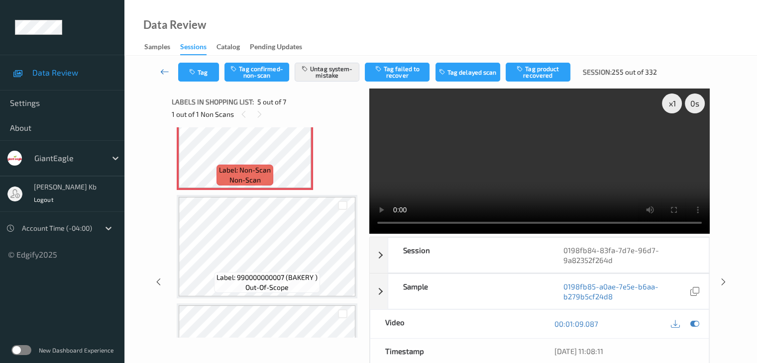
click at [162, 72] on icon at bounding box center [164, 72] width 9 height 10
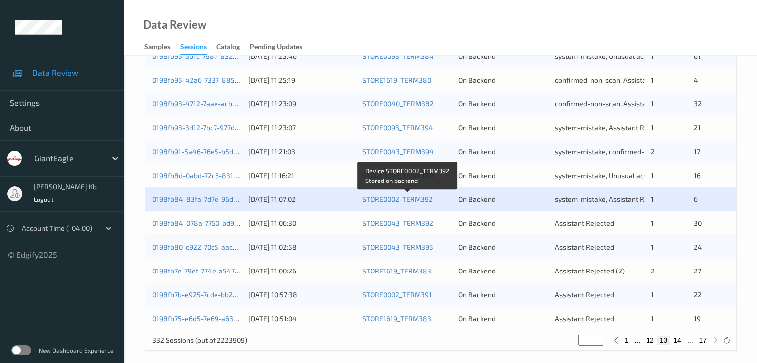
scroll to position [464, 0]
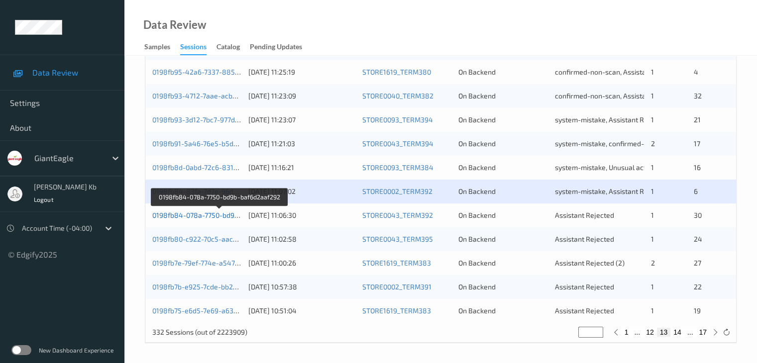
click at [193, 214] on link "0198fb84-078a-7750-bd9b-baf6d2aaf292" at bounding box center [219, 215] width 134 height 8
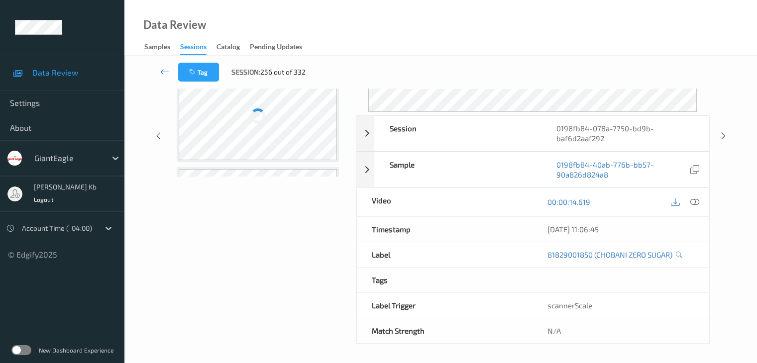
scroll to position [121, 0]
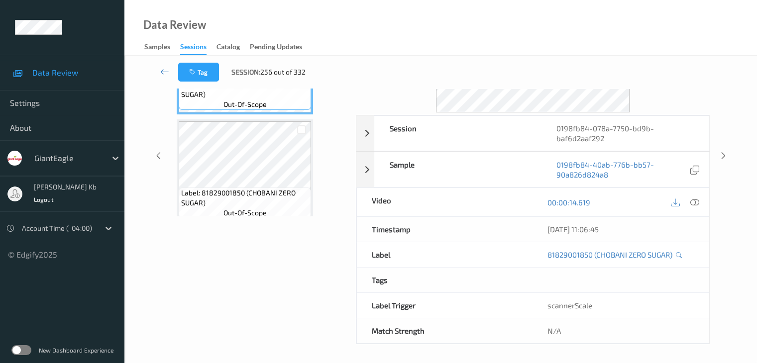
drag, startPoint x: 231, startPoint y: 2, endPoint x: 511, endPoint y: 20, distance: 280.2
click at [517, 22] on div "Data Review Samples Sessions Catalog Pending Updates" at bounding box center [440, 28] width 632 height 56
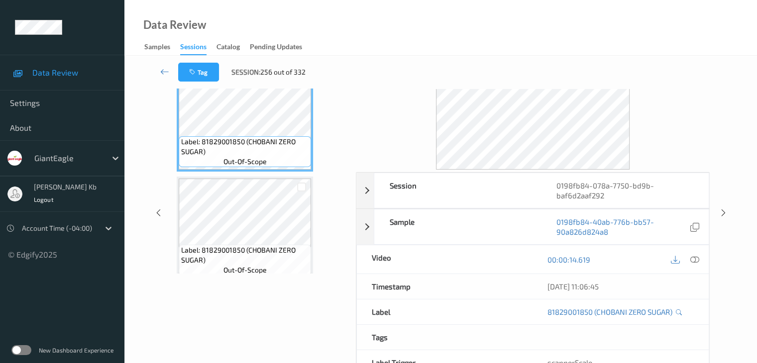
scroll to position [22, 0]
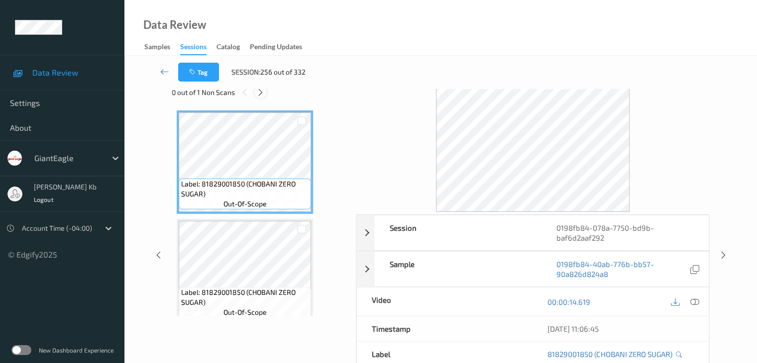
click at [263, 92] on icon at bounding box center [260, 92] width 8 height 9
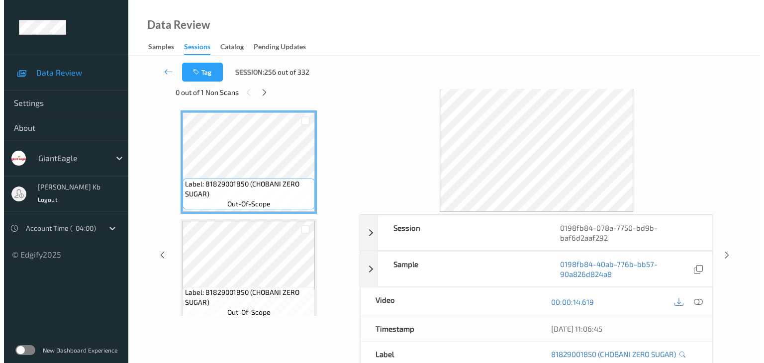
scroll to position [873, 0]
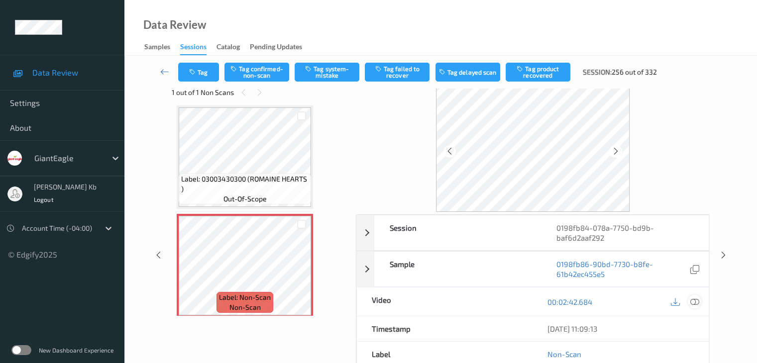
click at [697, 301] on icon at bounding box center [694, 302] width 9 height 9
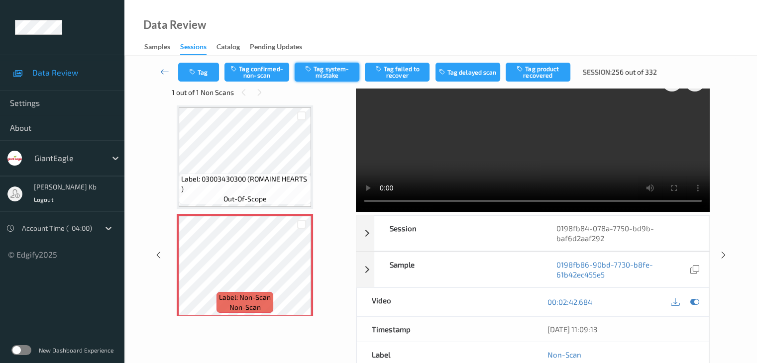
click at [332, 68] on button "Tag system-mistake" at bounding box center [327, 72] width 65 height 19
click at [216, 66] on button "Tag" at bounding box center [198, 72] width 41 height 19
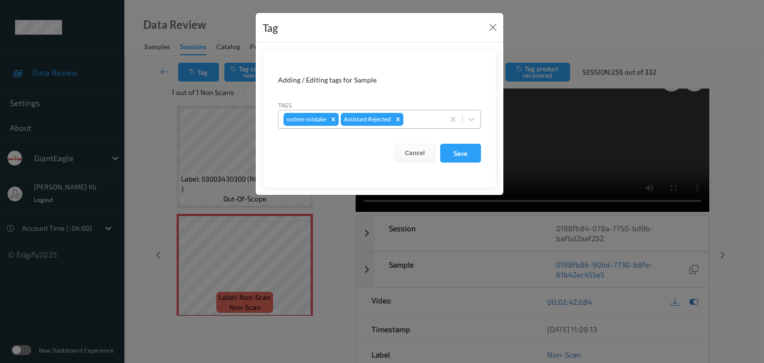
click at [421, 116] on div at bounding box center [423, 119] width 34 height 12
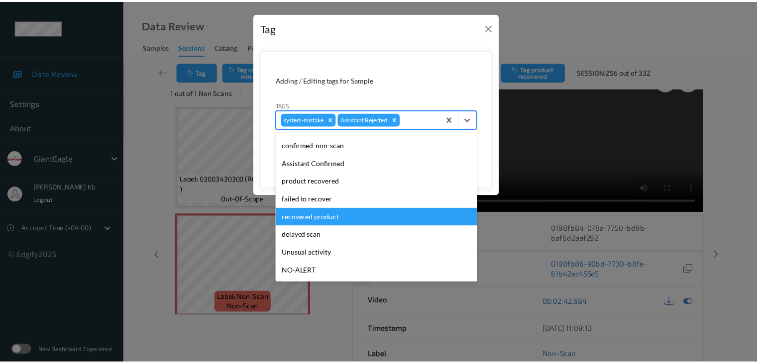
scroll to position [50, 0]
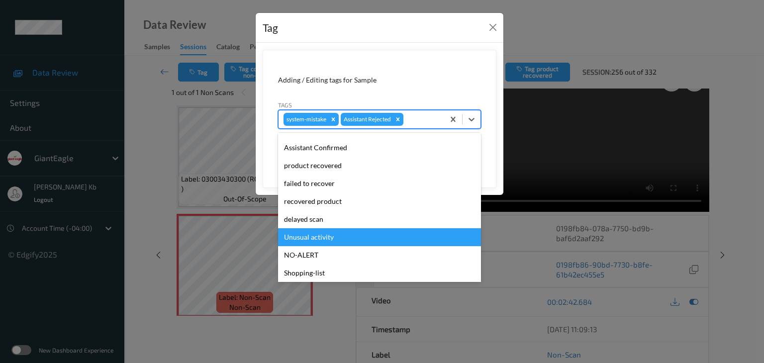
click at [318, 239] on div "Unusual activity" at bounding box center [379, 237] width 203 height 18
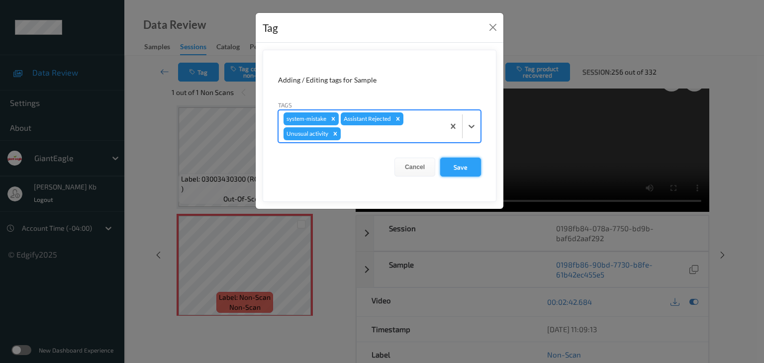
click at [466, 165] on button "Save" at bounding box center [460, 167] width 41 height 19
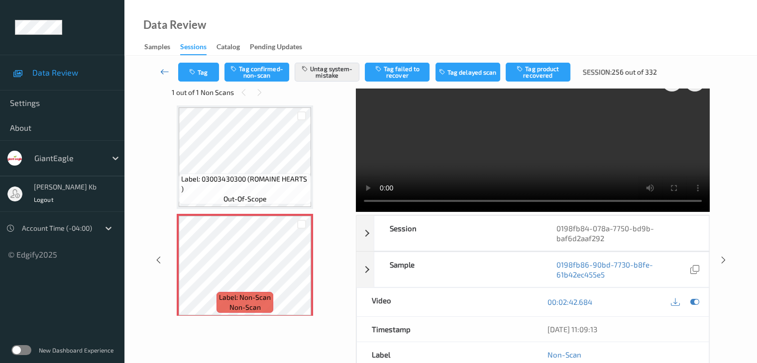
click at [169, 73] on icon at bounding box center [164, 72] width 9 height 10
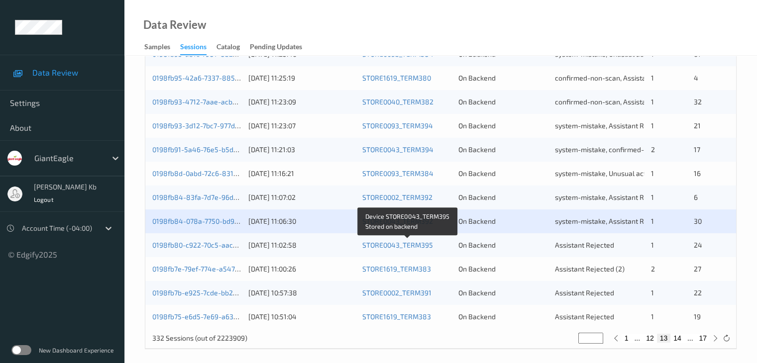
scroll to position [464, 0]
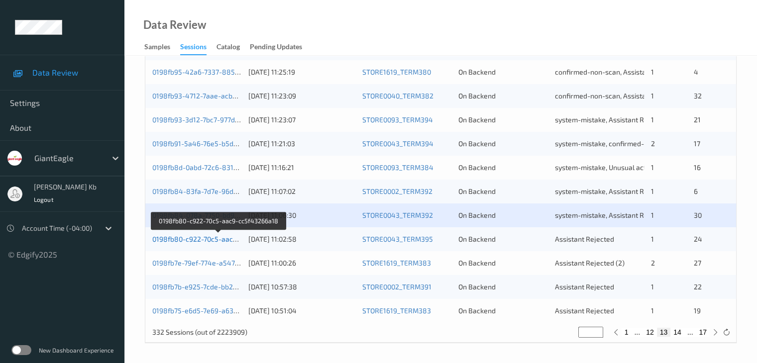
click at [210, 239] on link "0198fb80-c922-70c5-aac9-cc5f43266a18" at bounding box center [218, 239] width 133 height 8
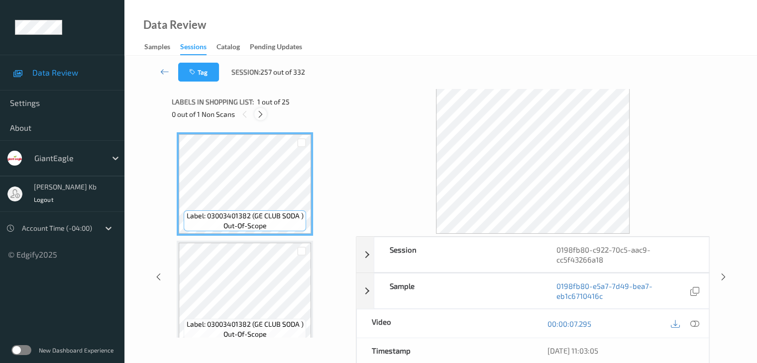
click at [265, 111] on icon at bounding box center [260, 114] width 8 height 9
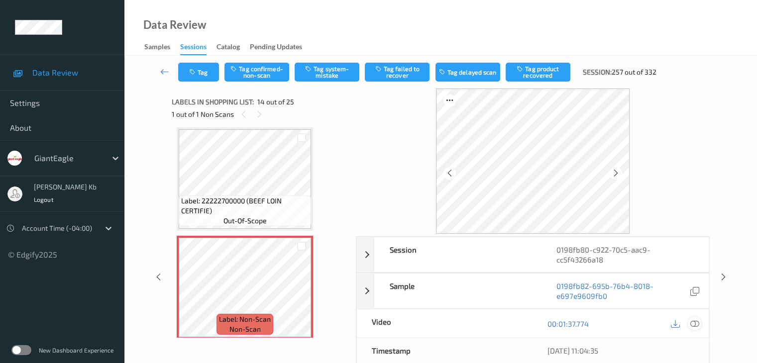
click at [691, 322] on icon at bounding box center [694, 323] width 9 height 9
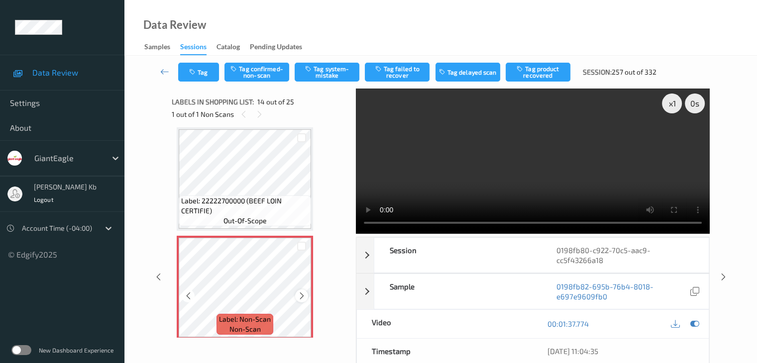
click at [300, 294] on icon at bounding box center [302, 296] width 8 height 9
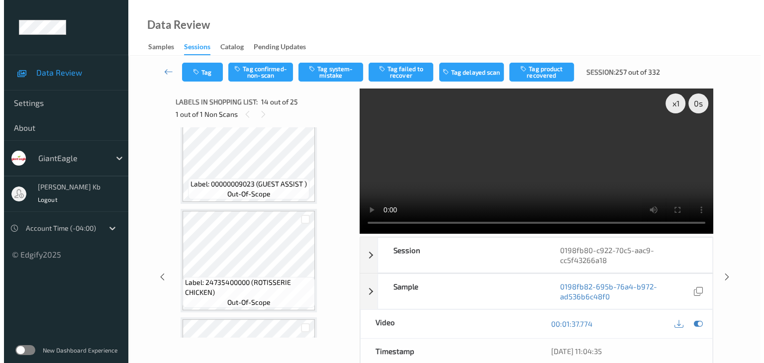
scroll to position [1556, 0]
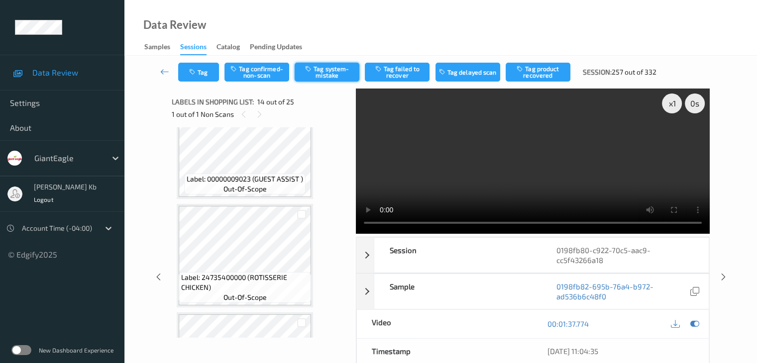
click at [339, 72] on button "Tag system-mistake" at bounding box center [327, 72] width 65 height 19
click at [212, 69] on button "Tag" at bounding box center [198, 72] width 41 height 19
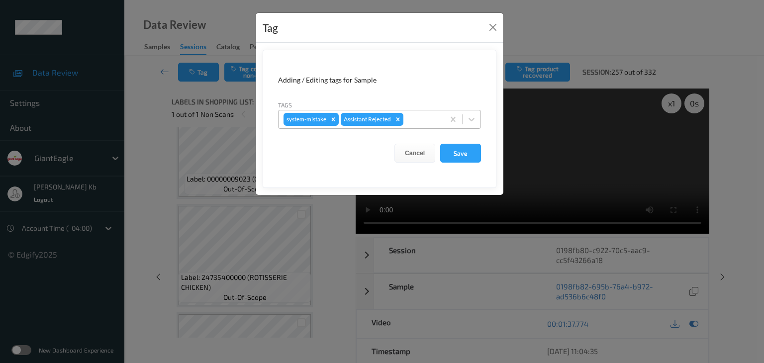
click at [429, 120] on div at bounding box center [423, 119] width 34 height 12
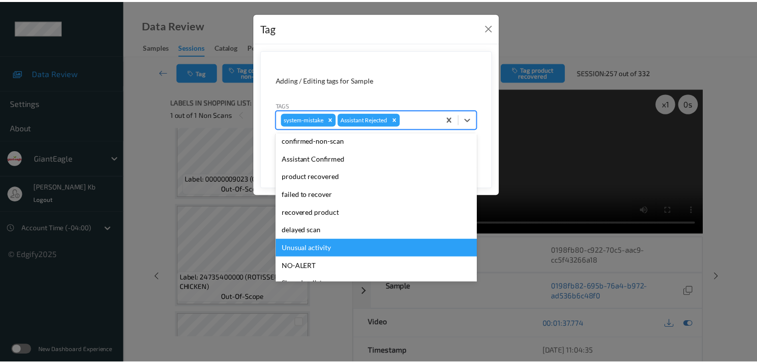
scroll to position [88, 0]
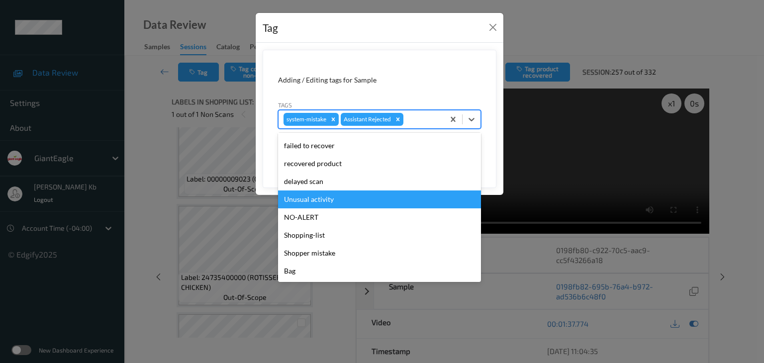
click at [335, 202] on div "Unusual activity" at bounding box center [379, 200] width 203 height 18
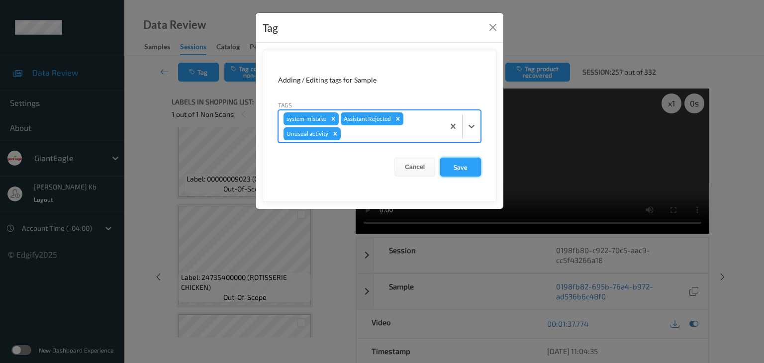
click at [466, 167] on button "Save" at bounding box center [460, 167] width 41 height 19
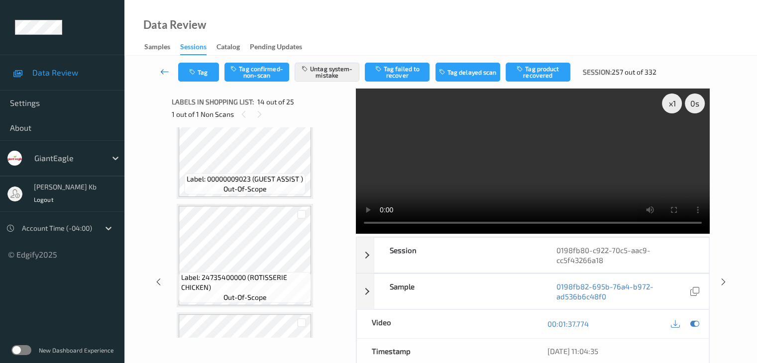
click at [166, 70] on icon at bounding box center [164, 72] width 9 height 10
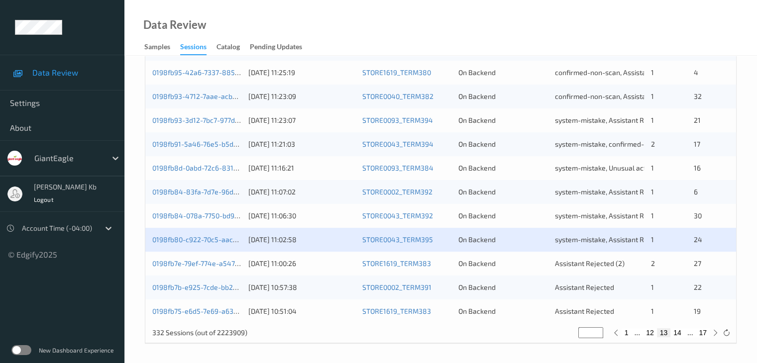
scroll to position [464, 0]
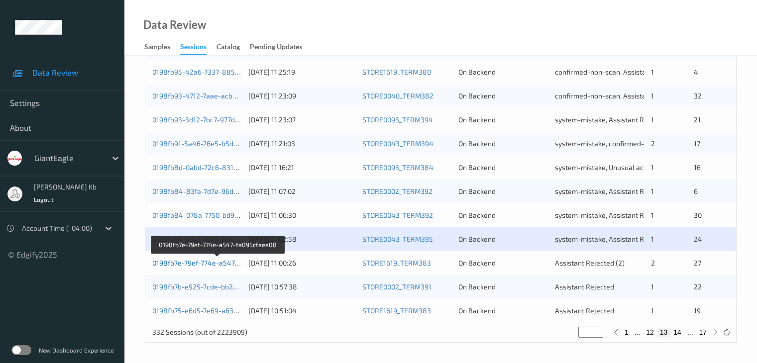
click at [212, 263] on link "0198fb7e-79ef-774e-a547-fa095cfaea08" at bounding box center [217, 263] width 130 height 8
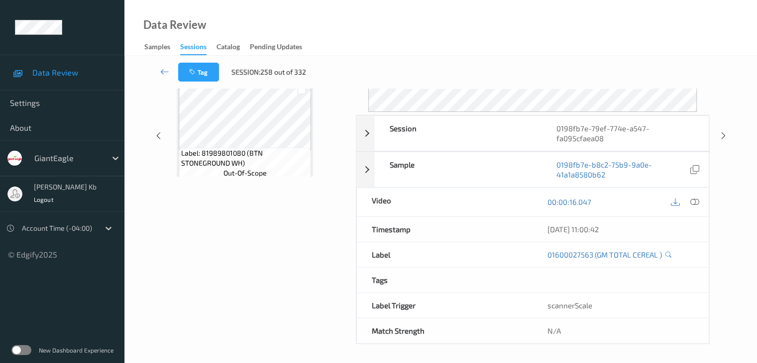
scroll to position [121, 0]
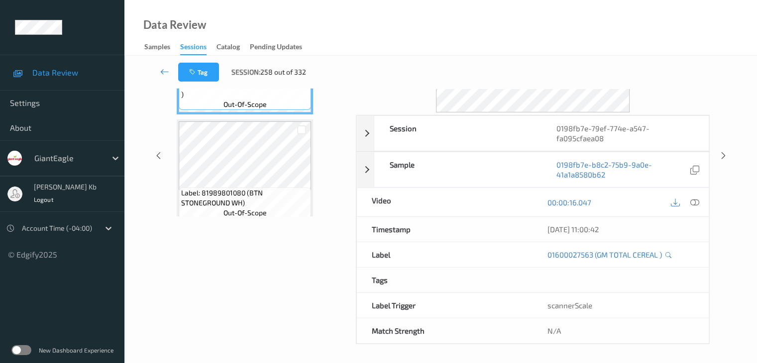
drag, startPoint x: 238, startPoint y: 0, endPoint x: 510, endPoint y: 20, distance: 271.9
click at [545, 28] on div "Data Review Samples Sessions Catalog Pending Updates" at bounding box center [440, 28] width 632 height 56
